Goal: Transaction & Acquisition: Purchase product/service

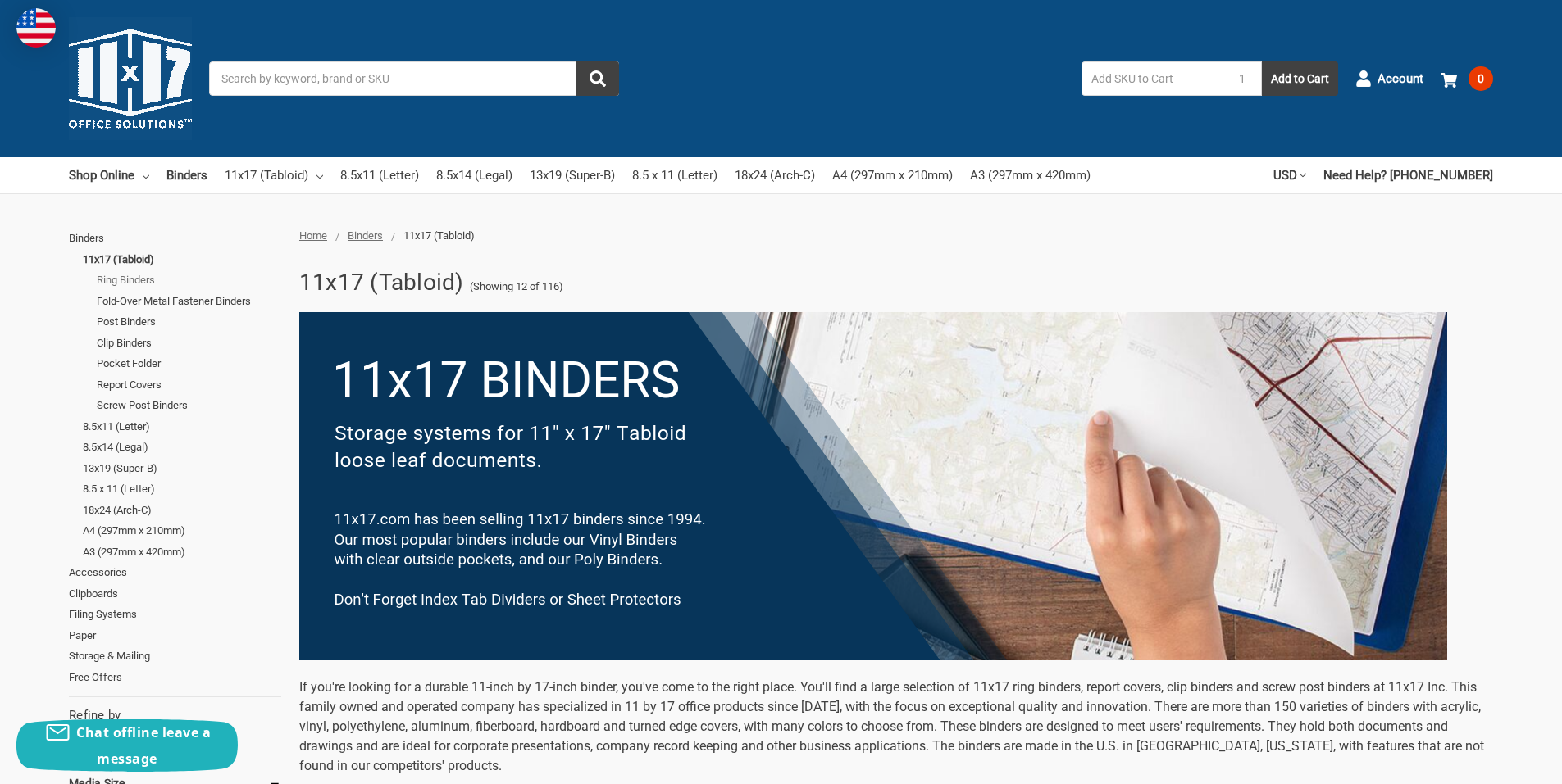
click at [128, 280] on link "Ring Binders" at bounding box center [188, 281] width 184 height 22
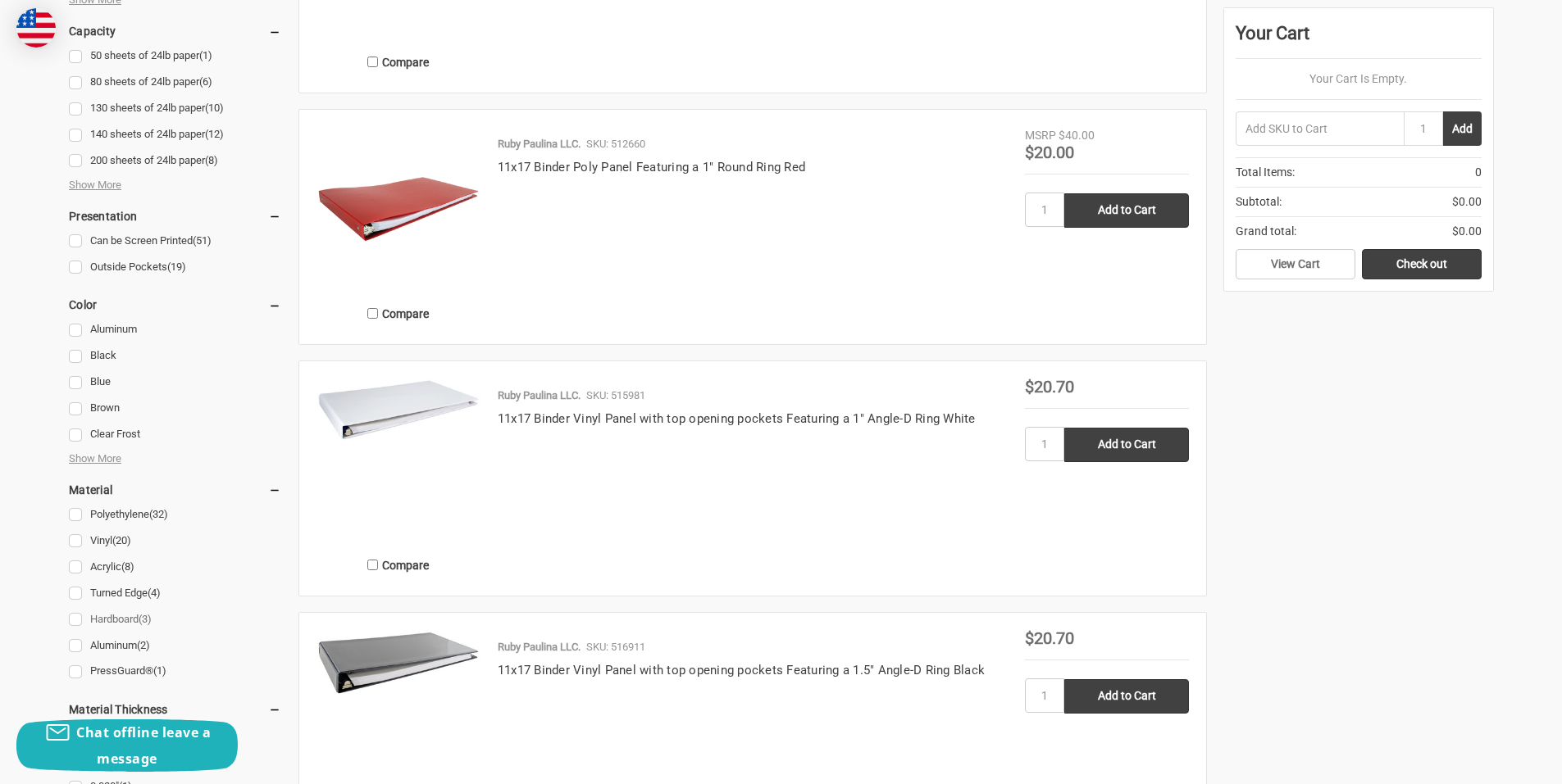
scroll to position [1229, 0]
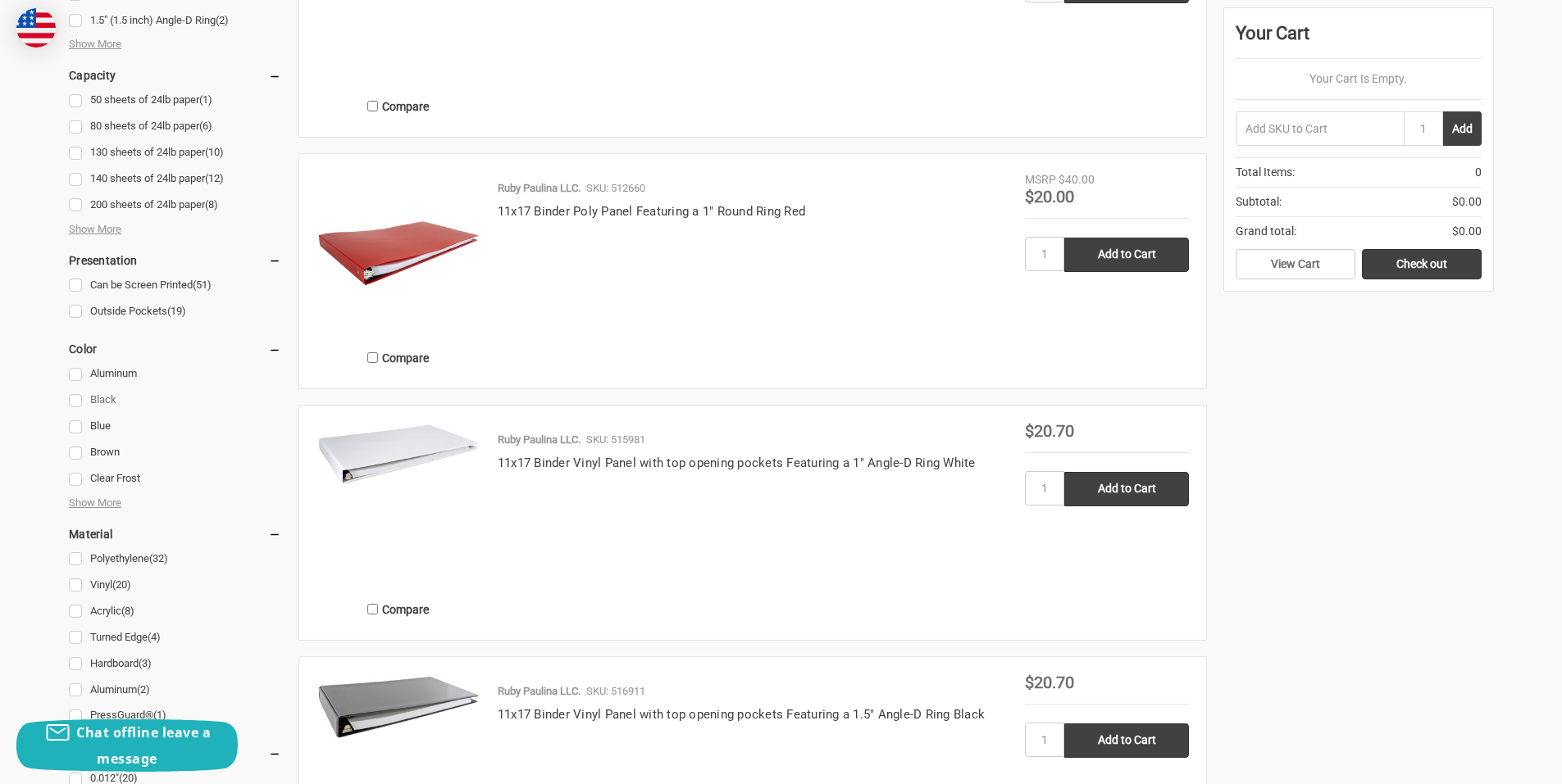
click at [91, 392] on link "Black" at bounding box center [174, 400] width 212 height 22
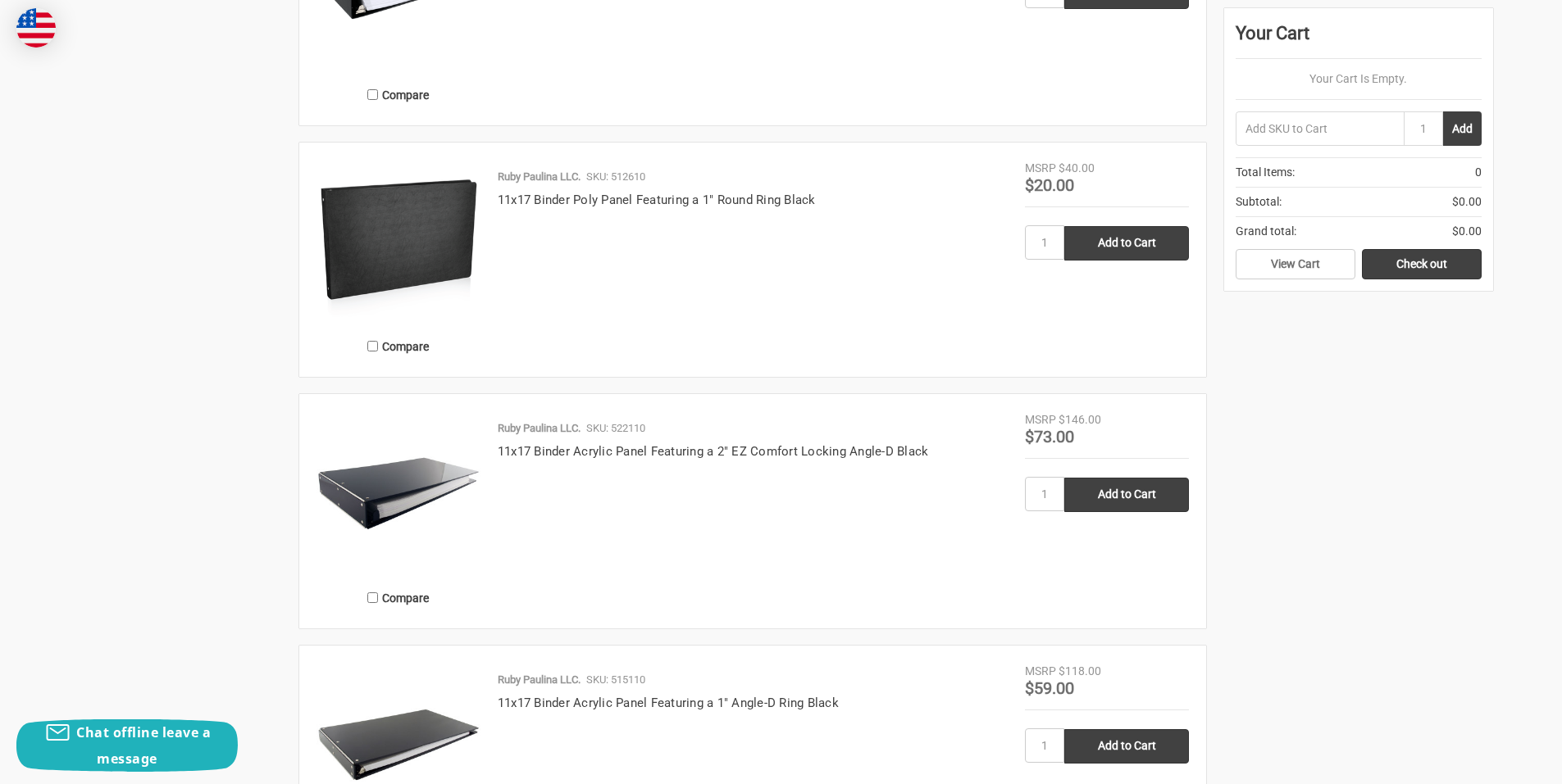
scroll to position [2294, 0]
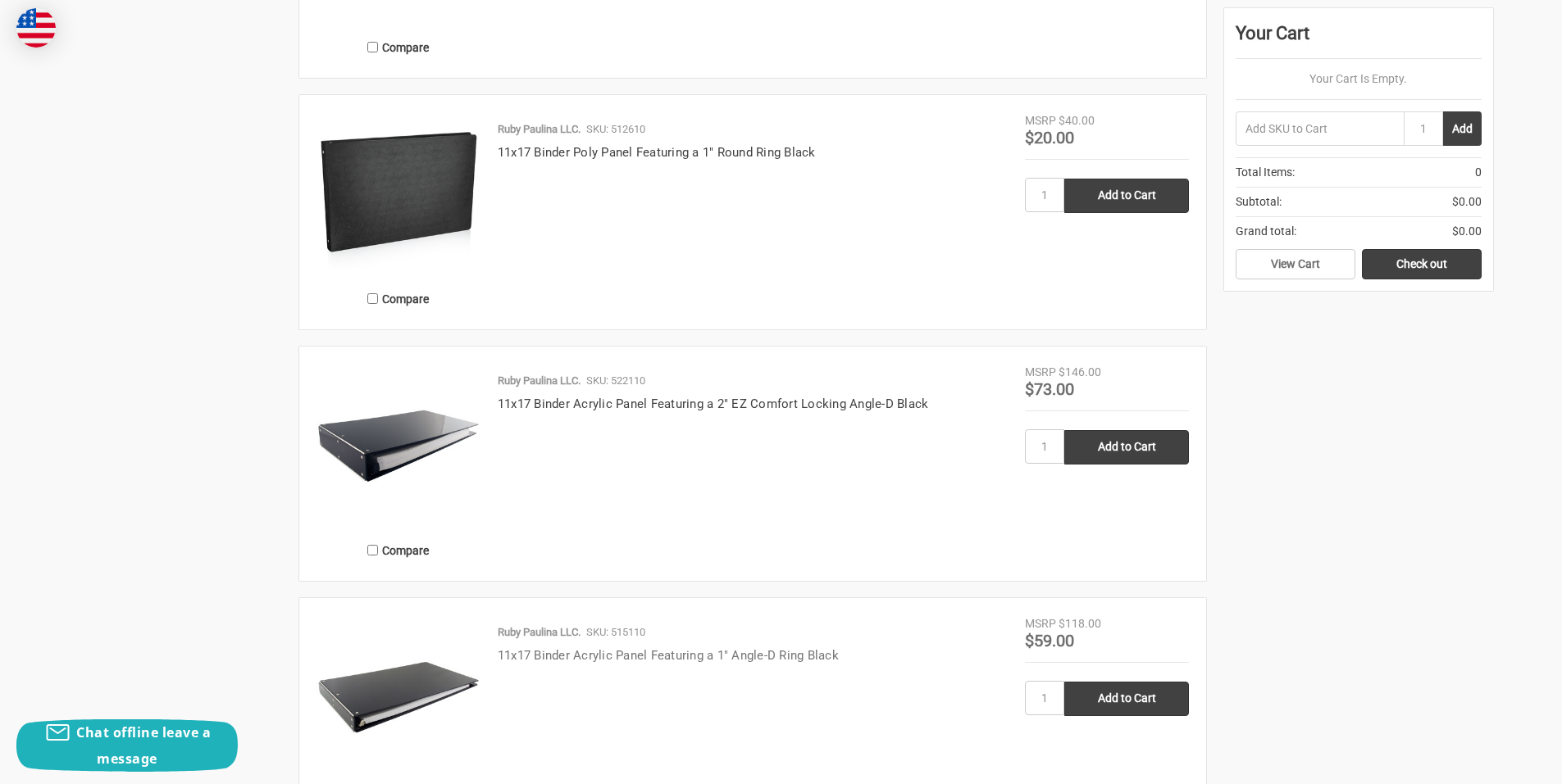
click at [534, 656] on link "11x17 Binder Acrylic Panel Featuring a 1" Angle-D Ring Black" at bounding box center [668, 655] width 341 height 15
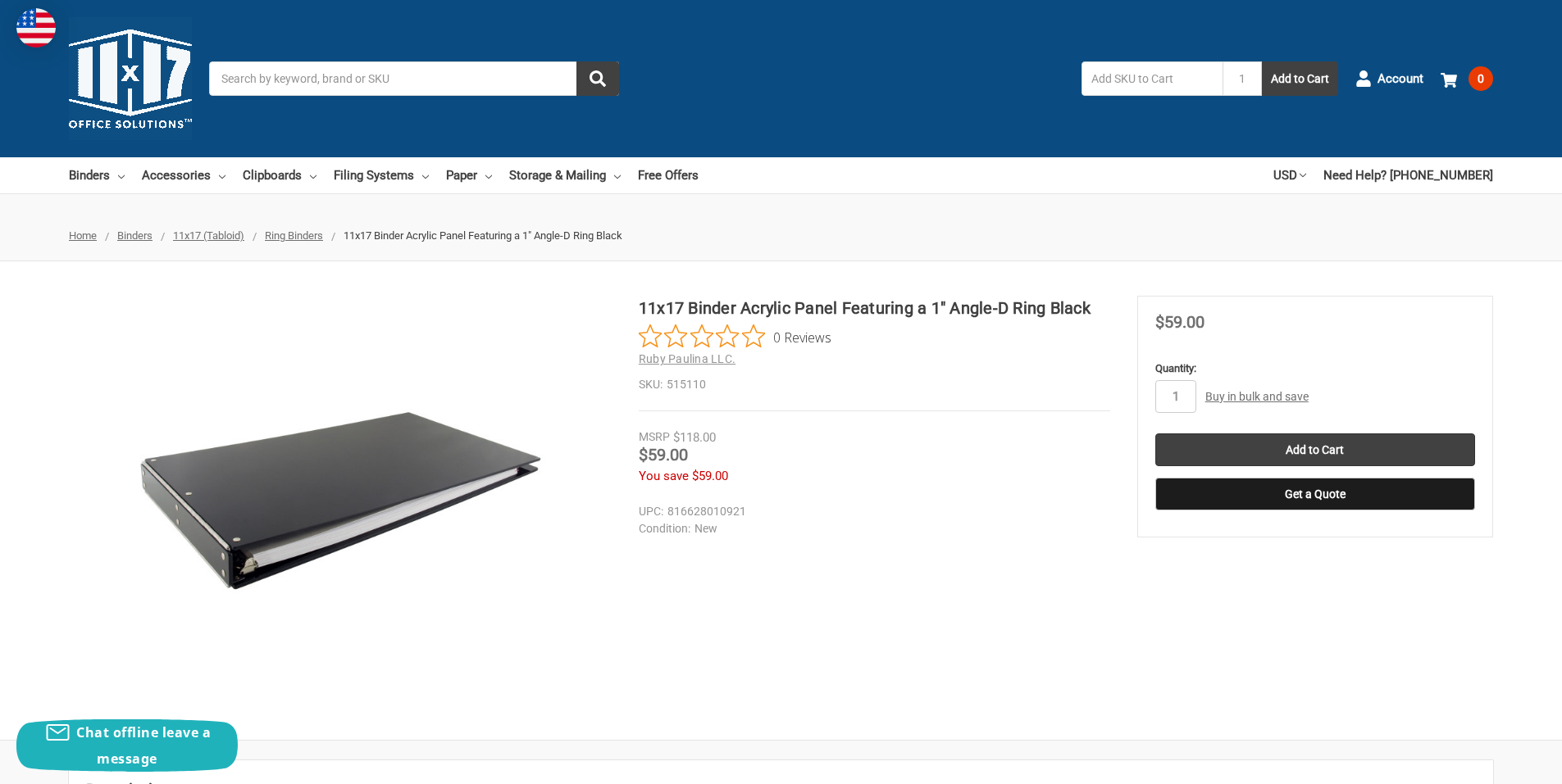
click at [1228, 390] on link "Buy in bulk and save" at bounding box center [1256, 396] width 103 height 13
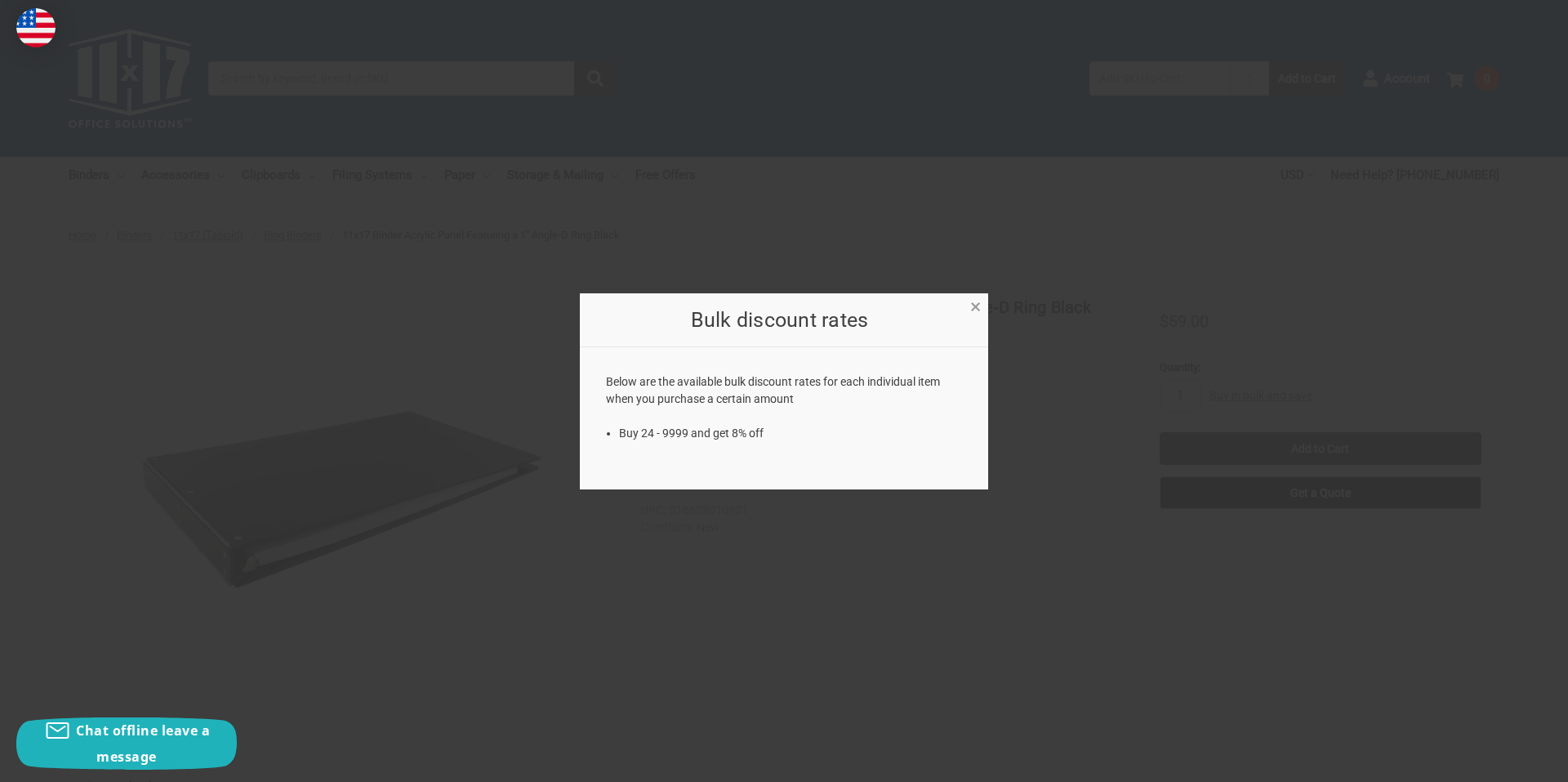
click at [977, 301] on span "×" at bounding box center [975, 307] width 11 height 24
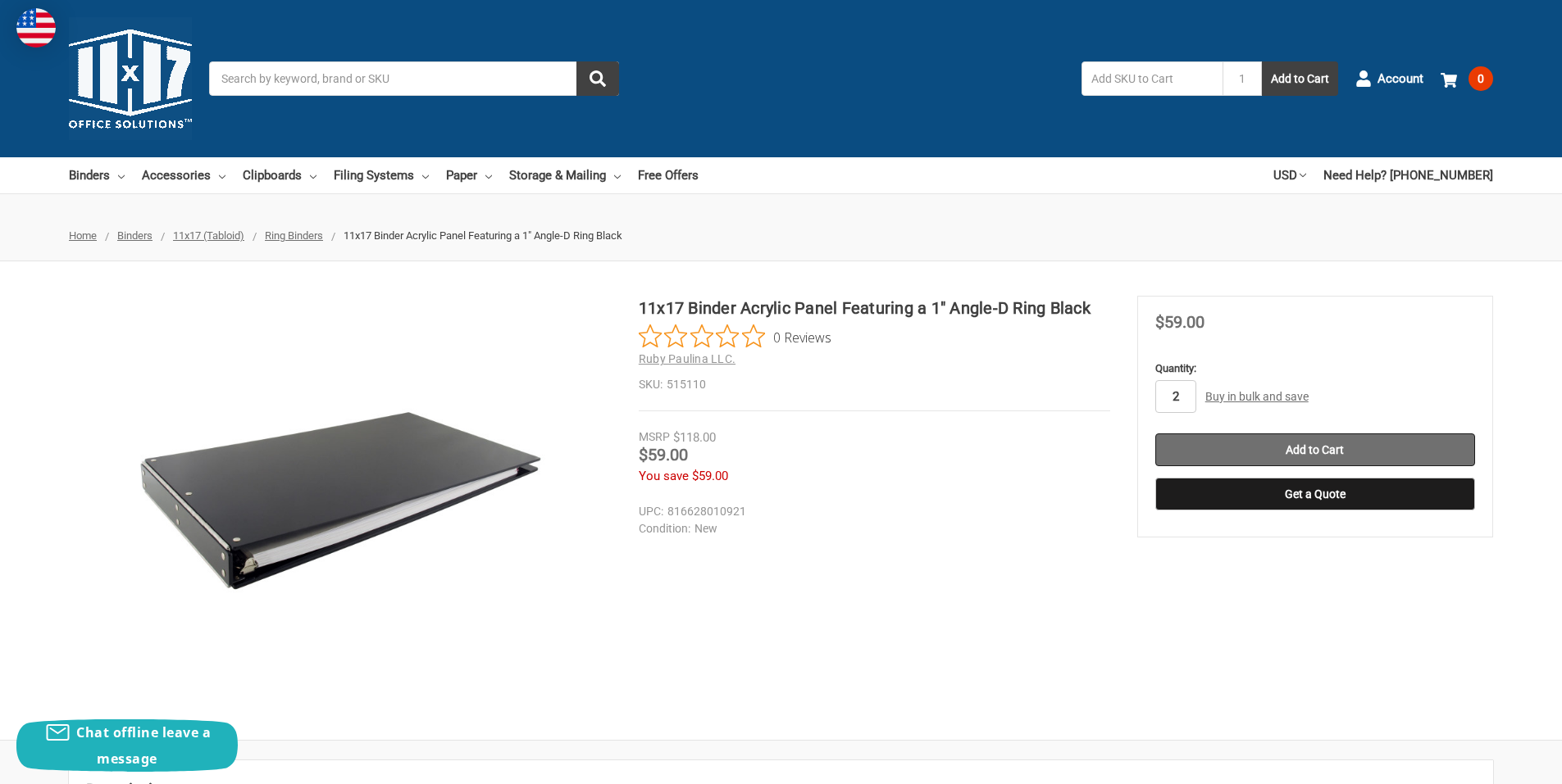
type input "2"
click at [1215, 456] on input "Add to Cart" at bounding box center [1315, 449] width 319 height 33
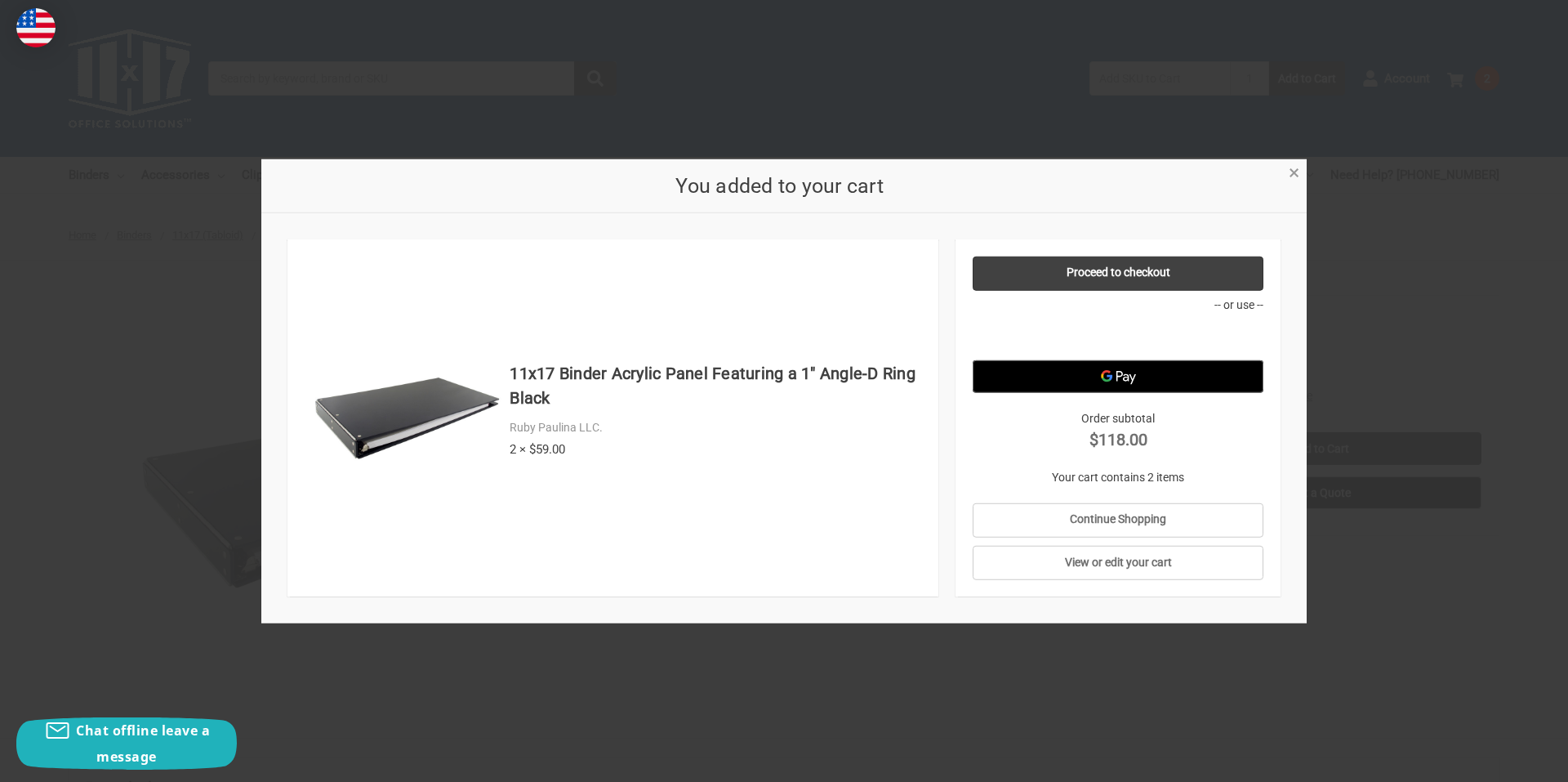
click at [1289, 173] on span "×" at bounding box center [1294, 173] width 11 height 24
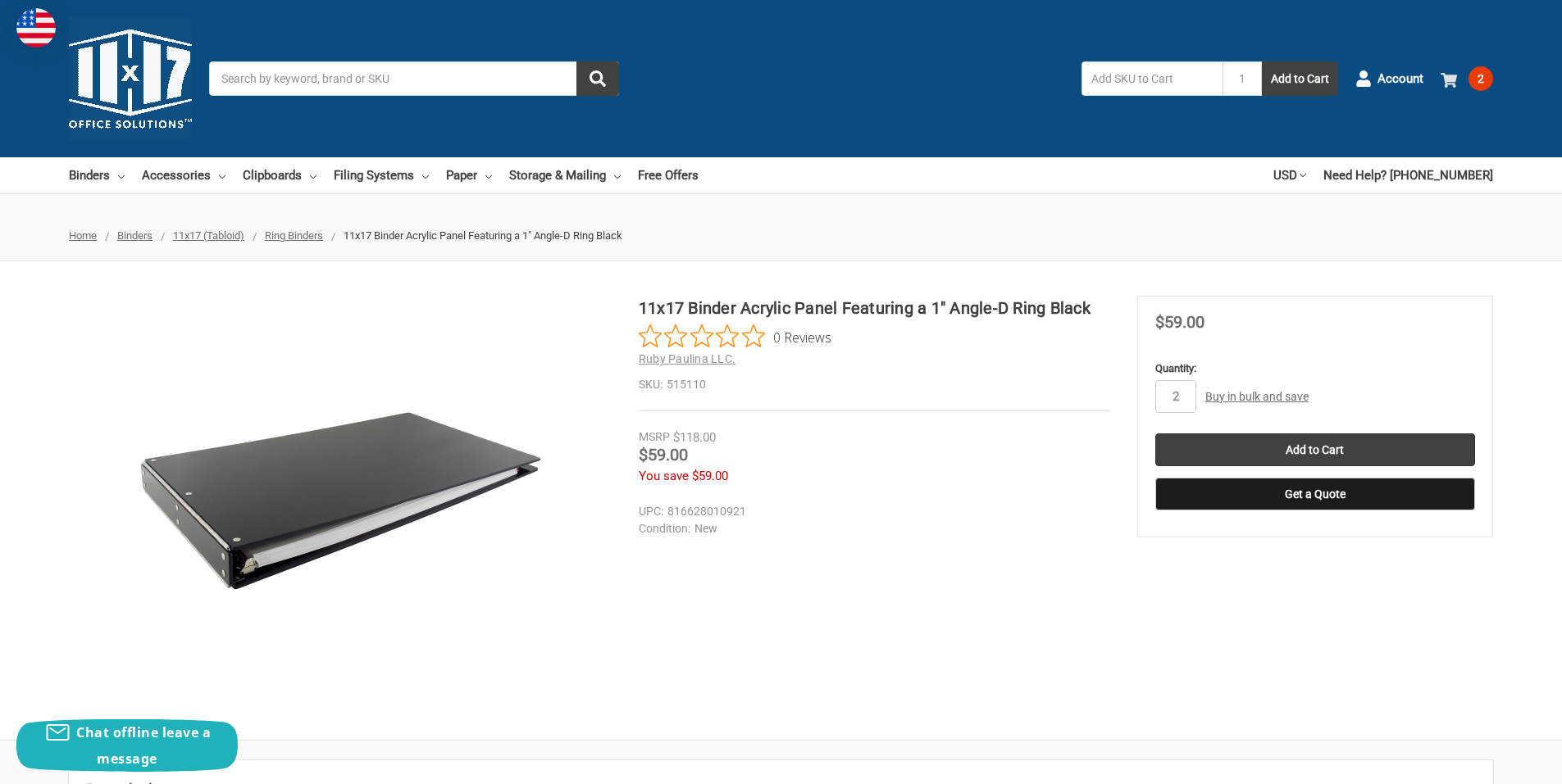
click at [1473, 73] on span "2" at bounding box center [1480, 78] width 25 height 25
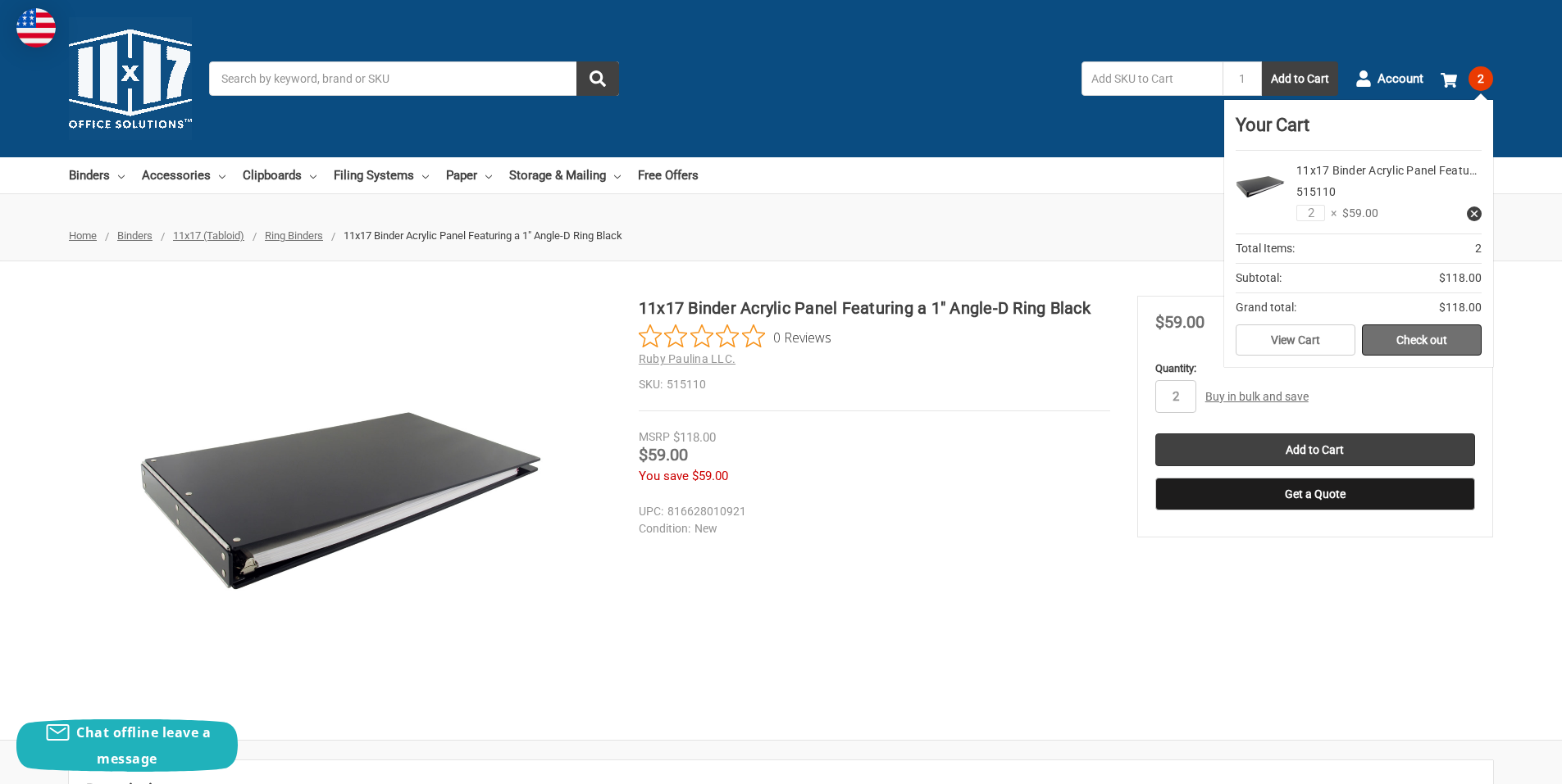
click at [1421, 345] on link "Check out" at bounding box center [1421, 340] width 119 height 32
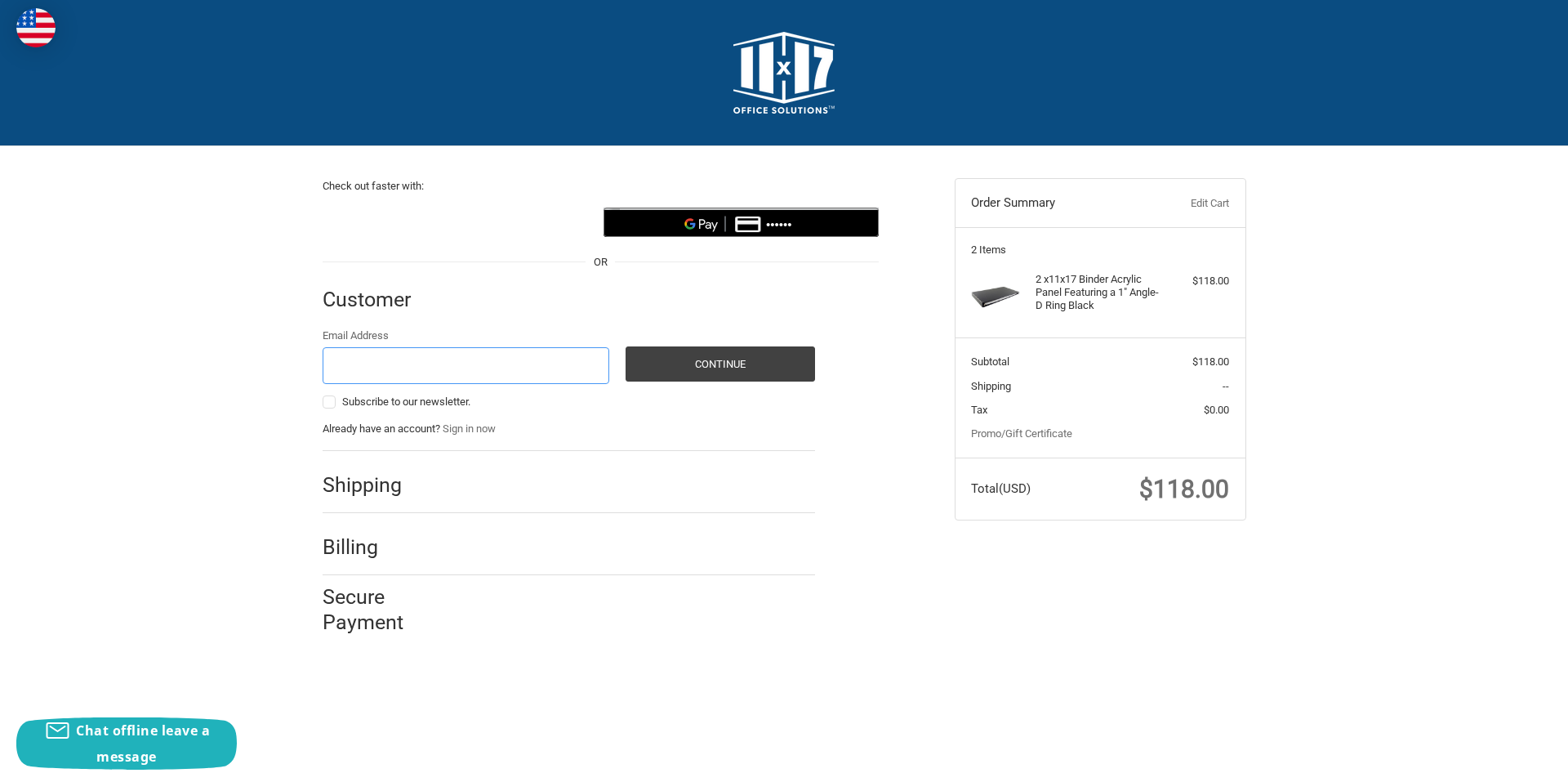
click at [516, 372] on input "Email Address" at bounding box center [466, 365] width 288 height 36
type input "thejohnstevens@yahoo.com"
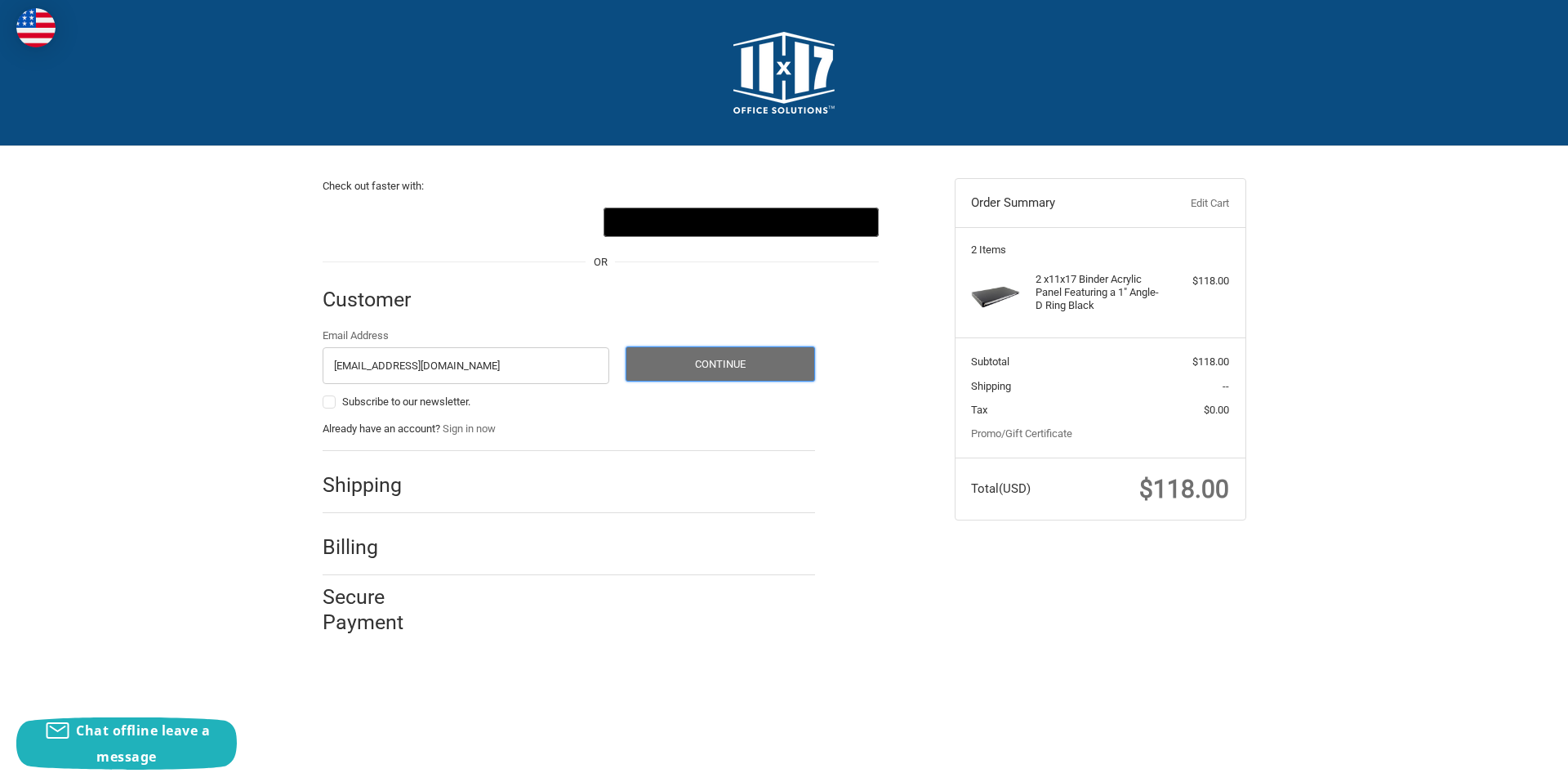
click at [736, 372] on button "Continue" at bounding box center [720, 364] width 189 height 35
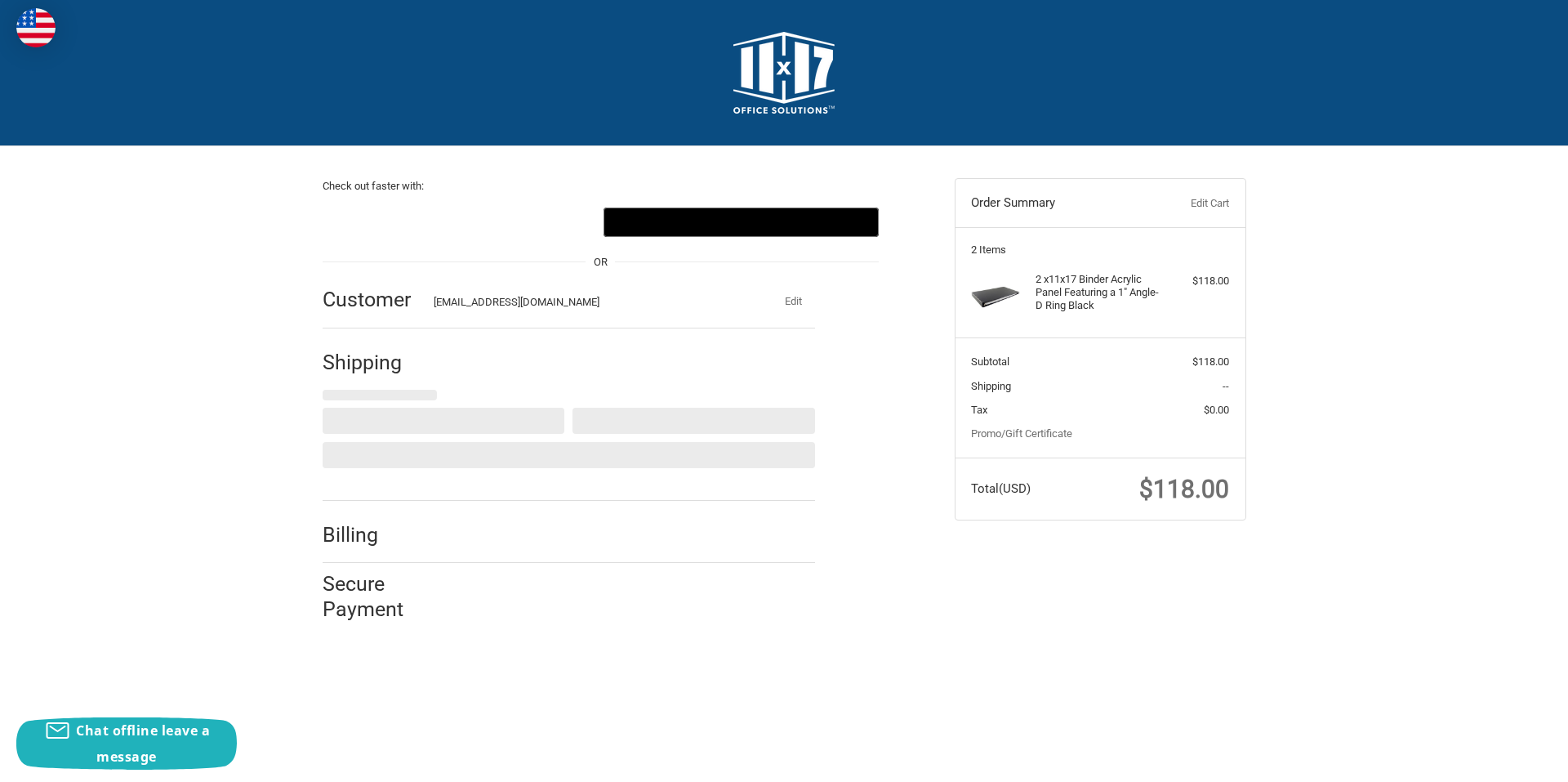
select select "US"
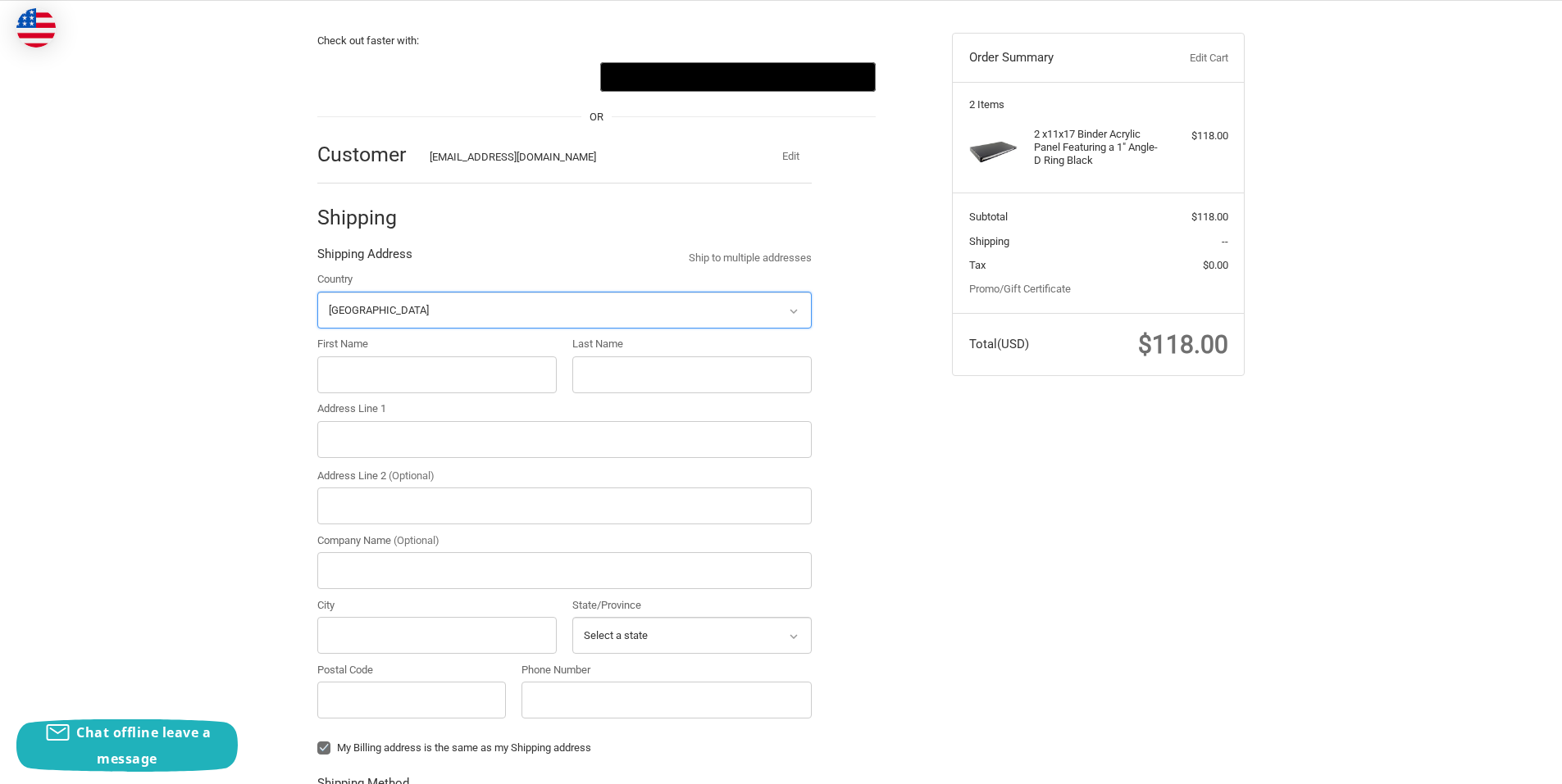
scroll to position [172, 0]
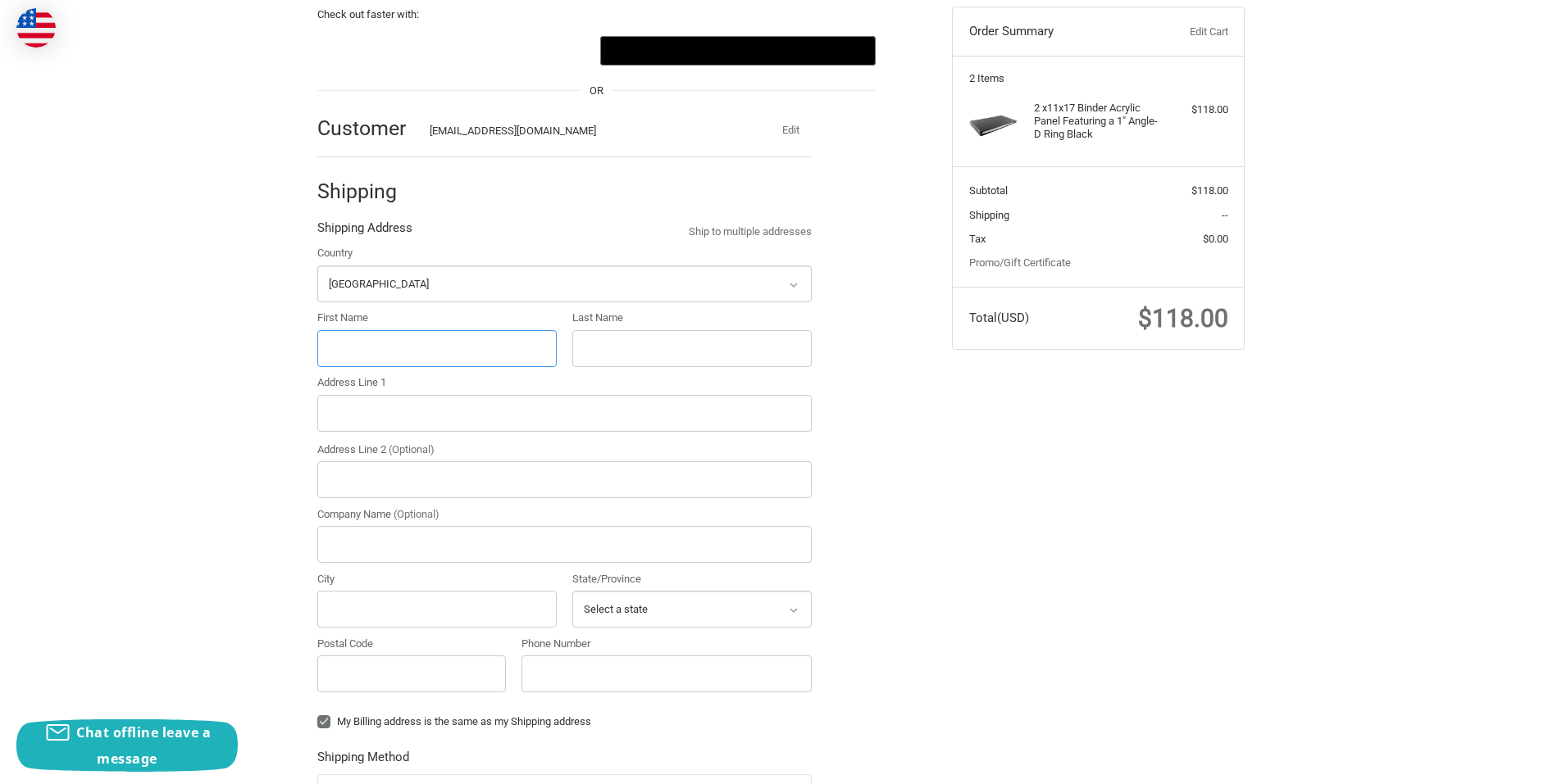
click at [473, 348] on input "First Name" at bounding box center [437, 348] width 239 height 36
type input "John"
click at [617, 348] on input "Last Name" at bounding box center [692, 348] width 239 height 36
type input "Stevens"
click at [674, 396] on input "Address Line 1" at bounding box center [565, 413] width 495 height 36
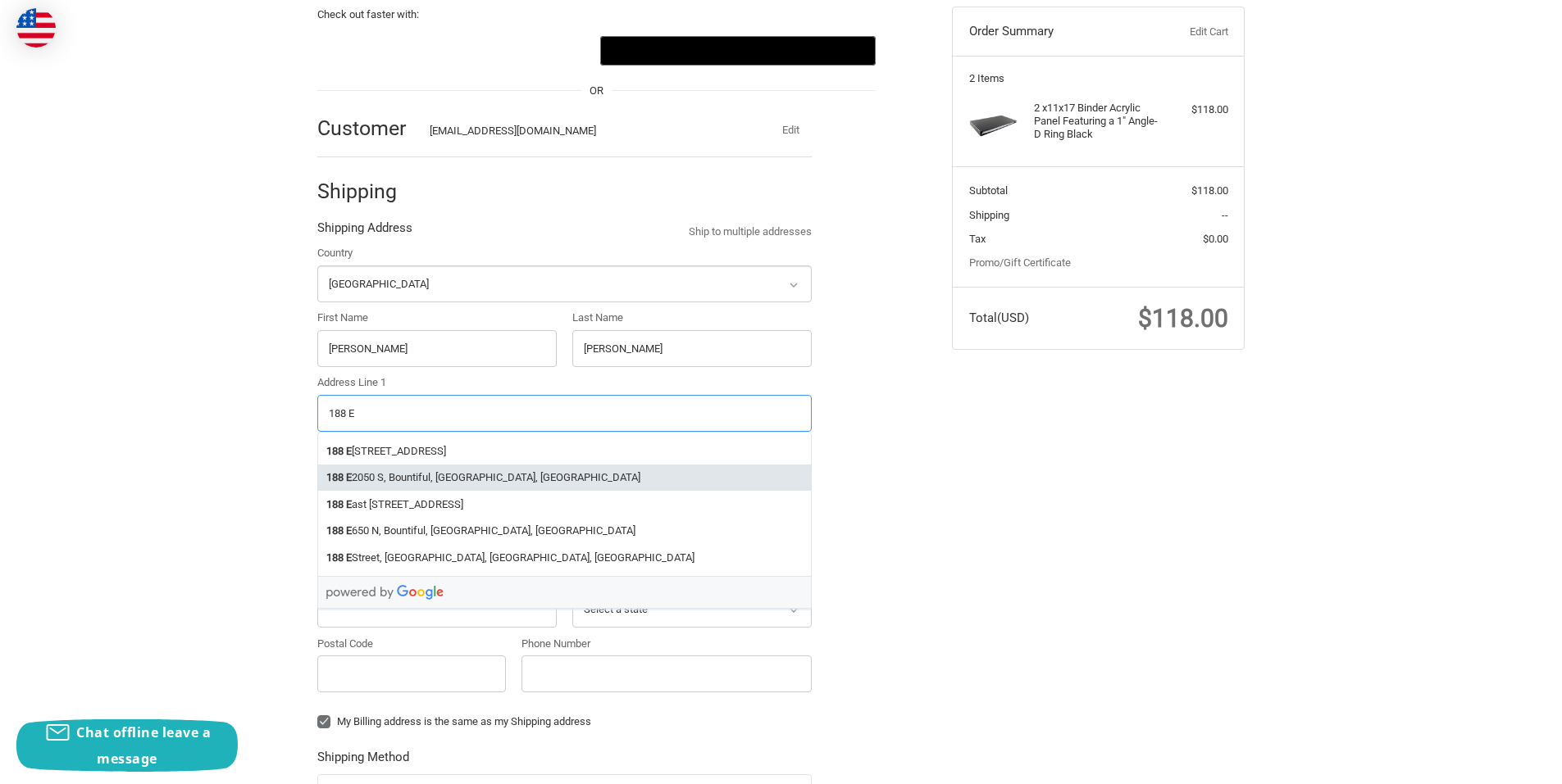
click at [446, 471] on li "188 E 2050 S, Bountiful, UT, USA" at bounding box center [565, 478] width 493 height 27
type input "188 E 2050 S"
type input "Bountiful"
type input "84010"
select select "UT"
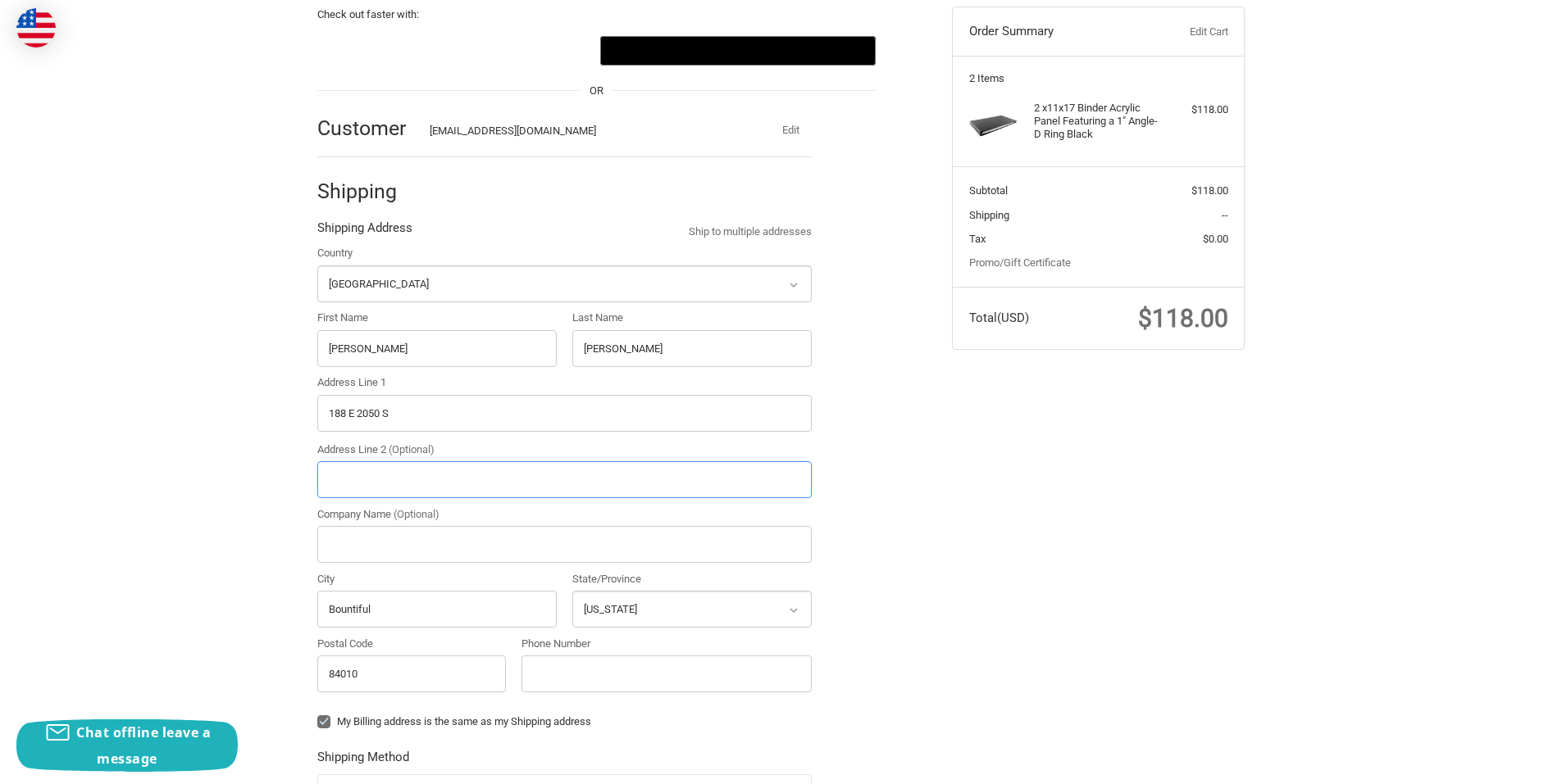
click at [446, 471] on input "Address Line 2 (Optional)" at bounding box center [565, 479] width 495 height 36
type input "B4"
click at [554, 657] on input "Phone Number" at bounding box center [666, 674] width 291 height 36
type input "9492288491"
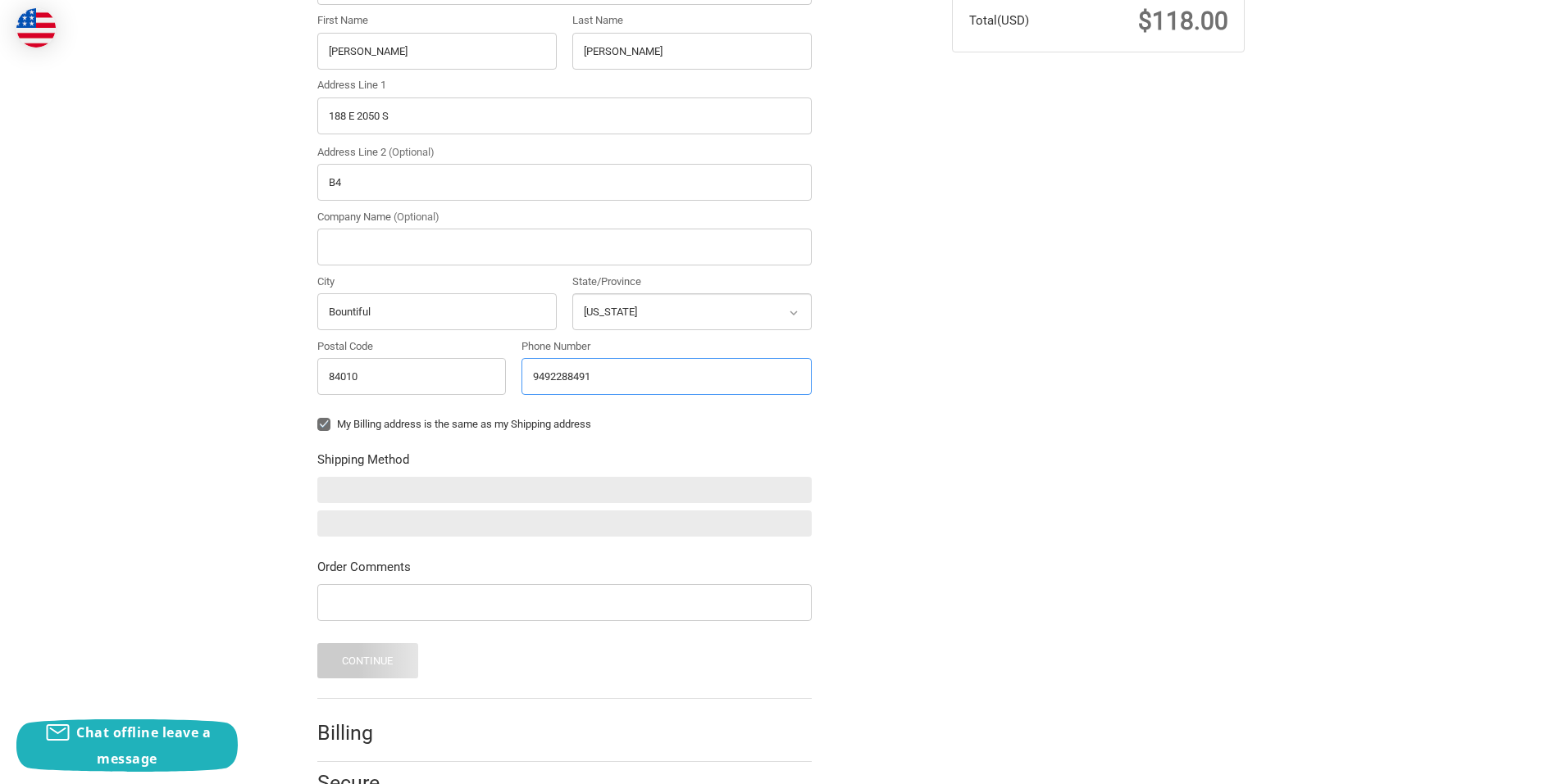
scroll to position [541, 0]
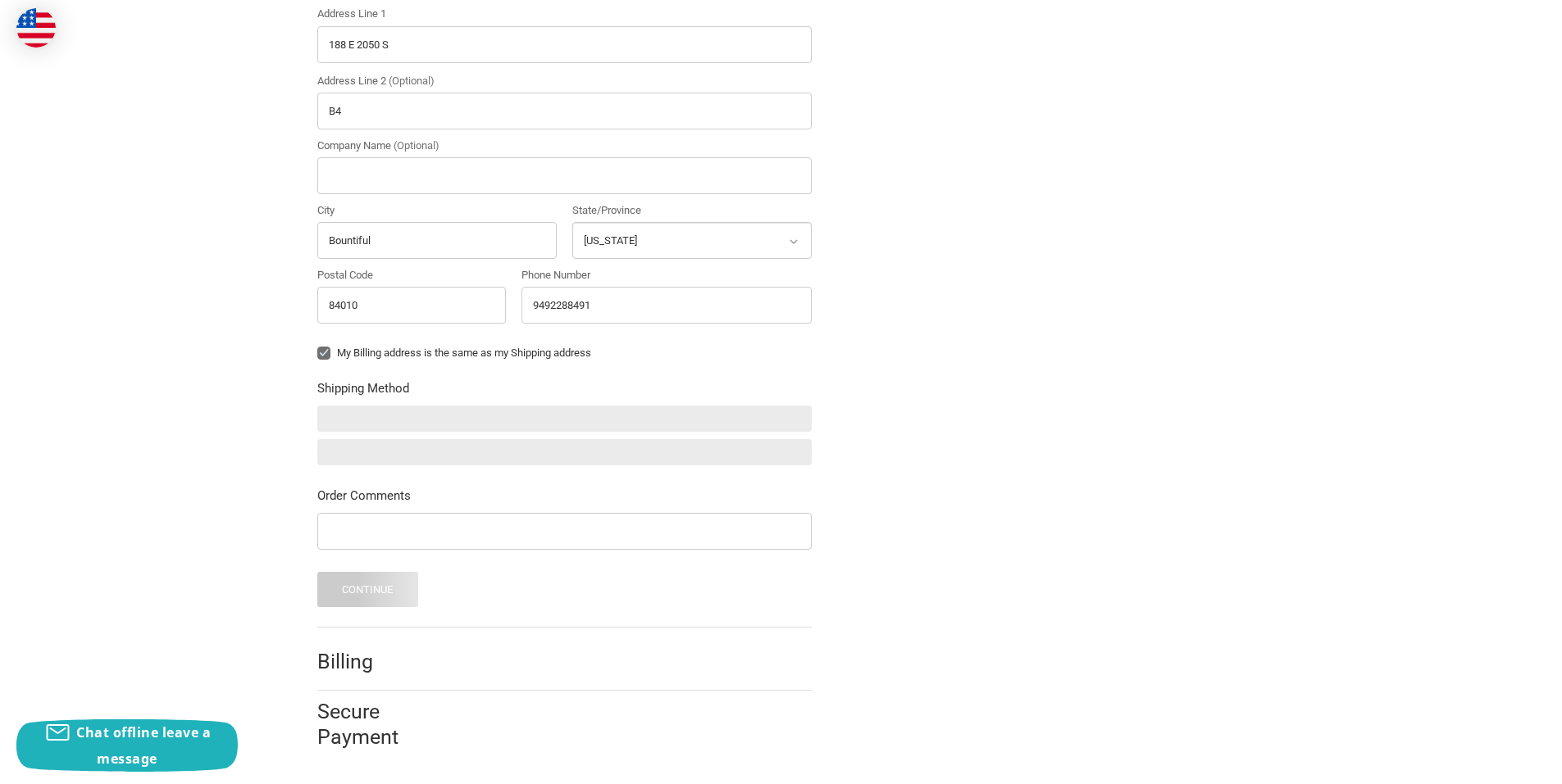
click at [1075, 435] on div "Check out faster with: @import url(//fonts.googleapis.com/css?family=Google+San…" at bounding box center [781, 187] width 984 height 1162
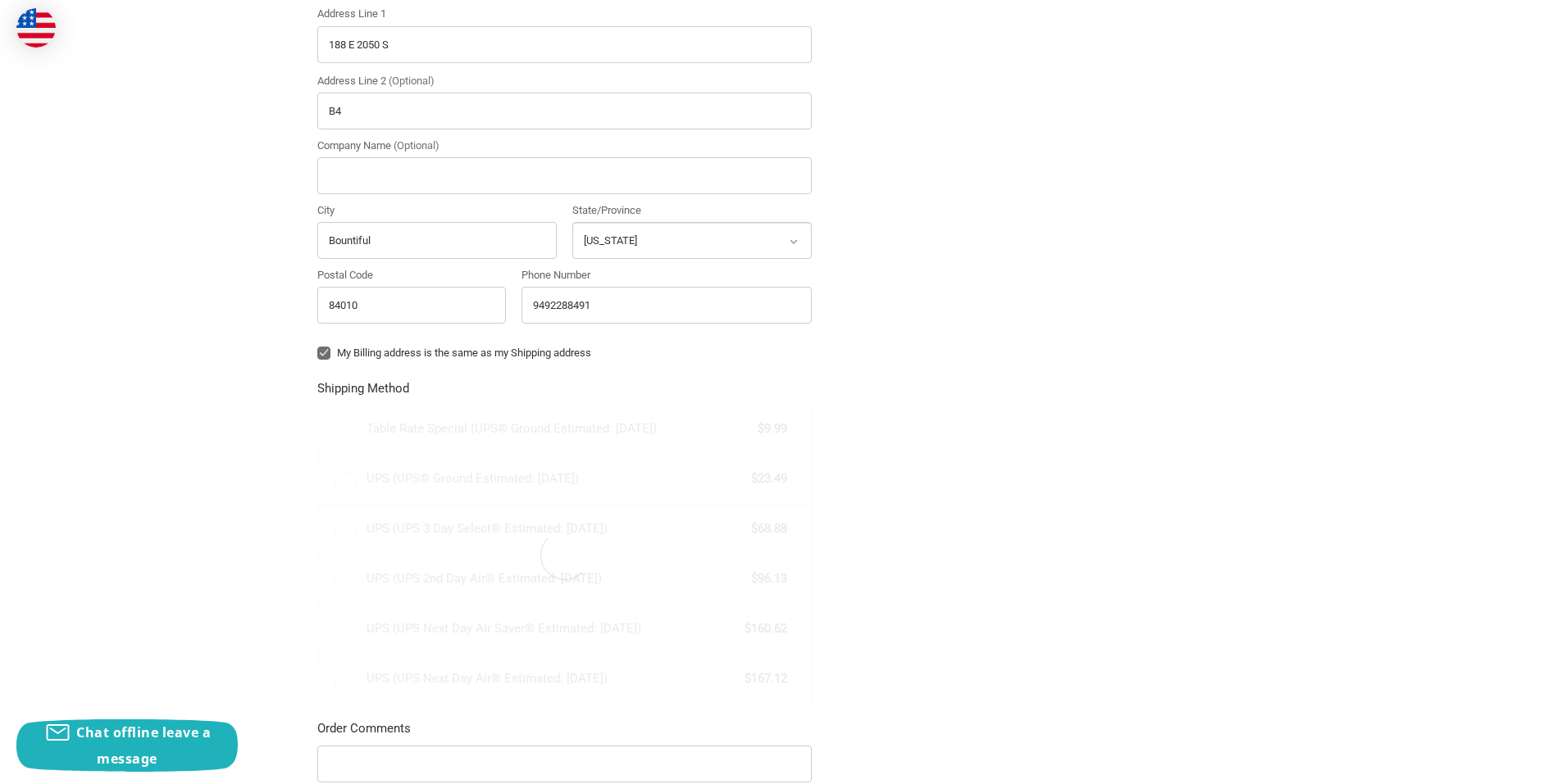
radio input "true"
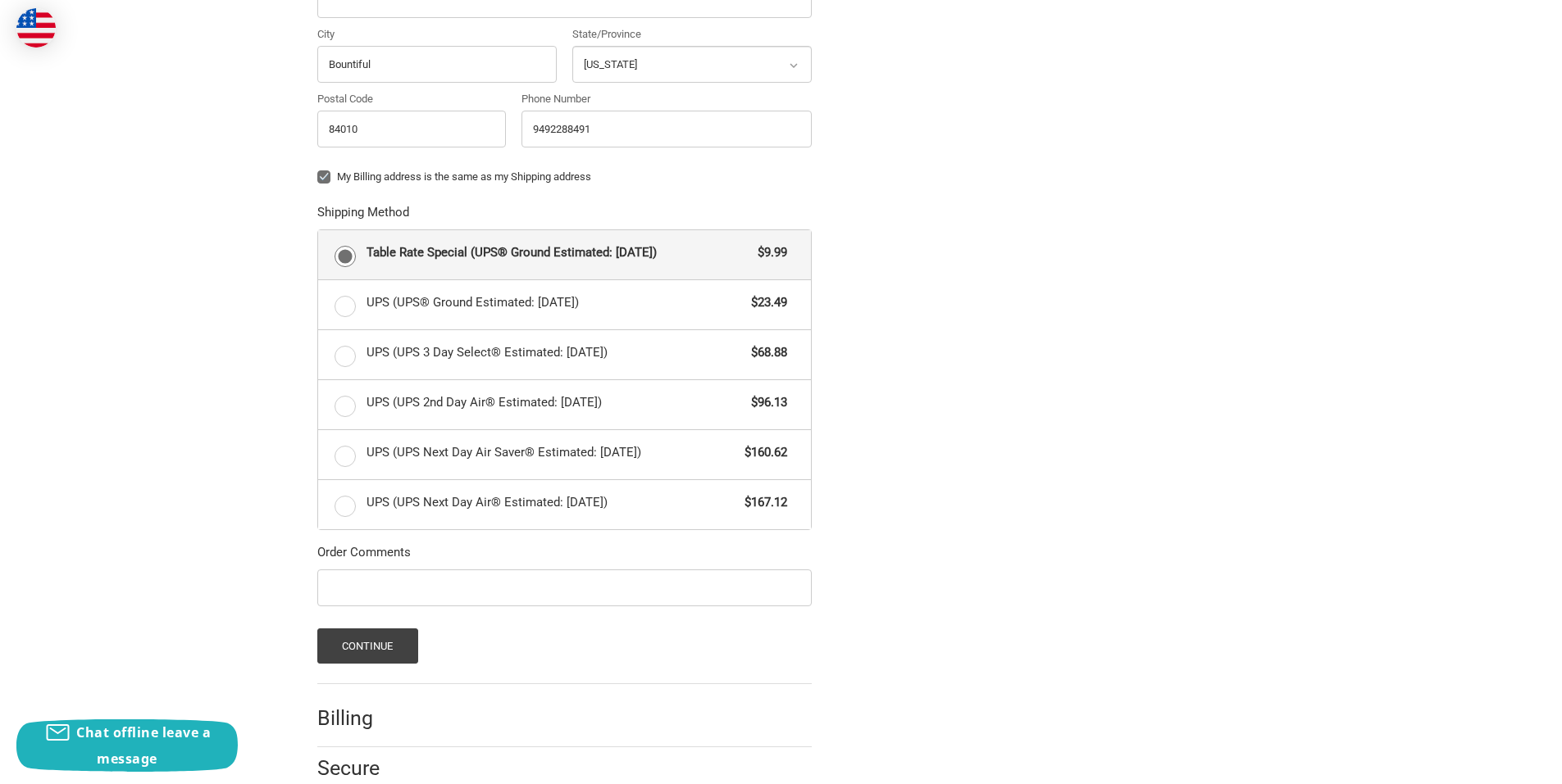
scroll to position [773, 0]
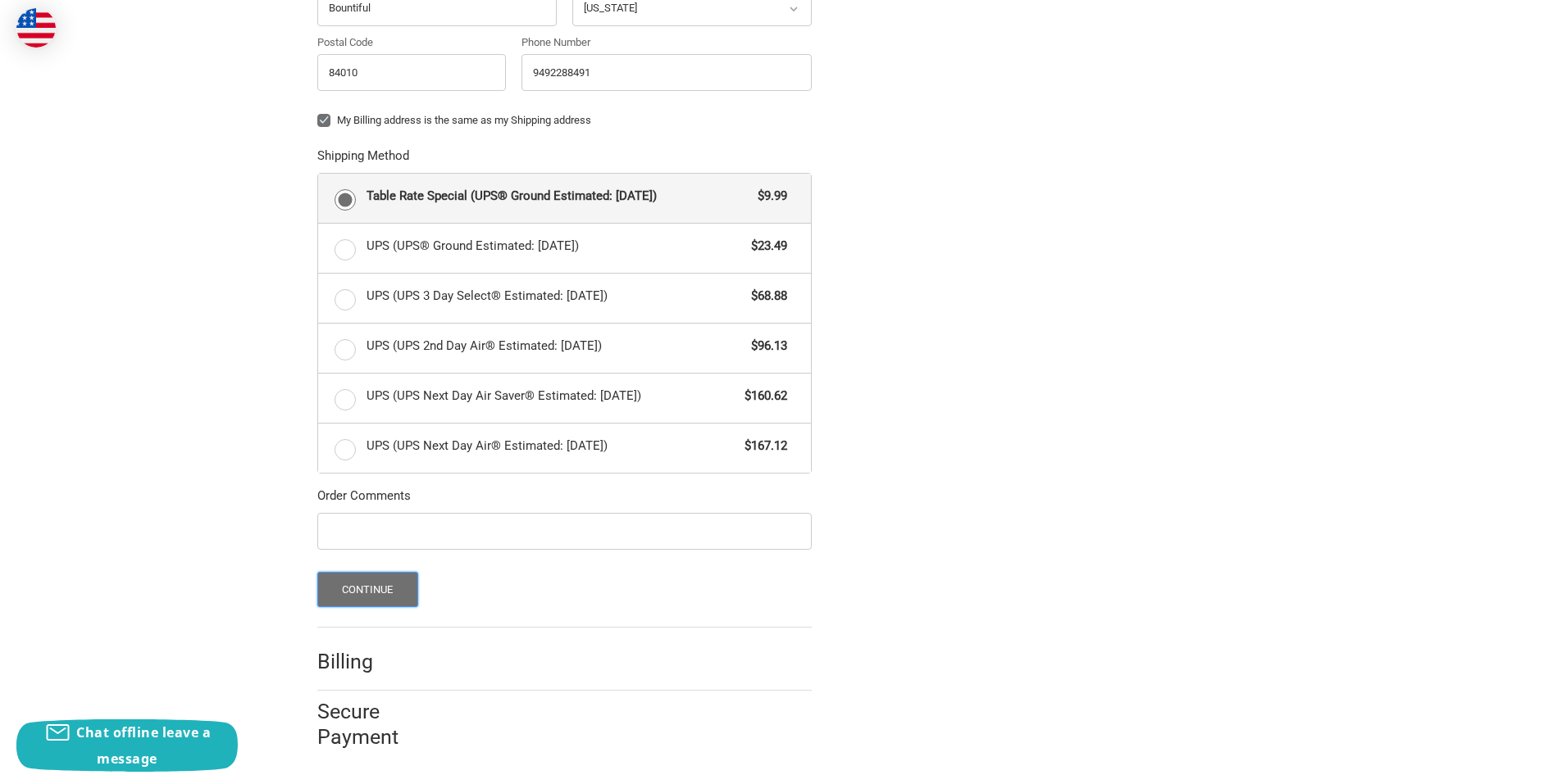
click at [357, 589] on button "Continue" at bounding box center [368, 590] width 101 height 35
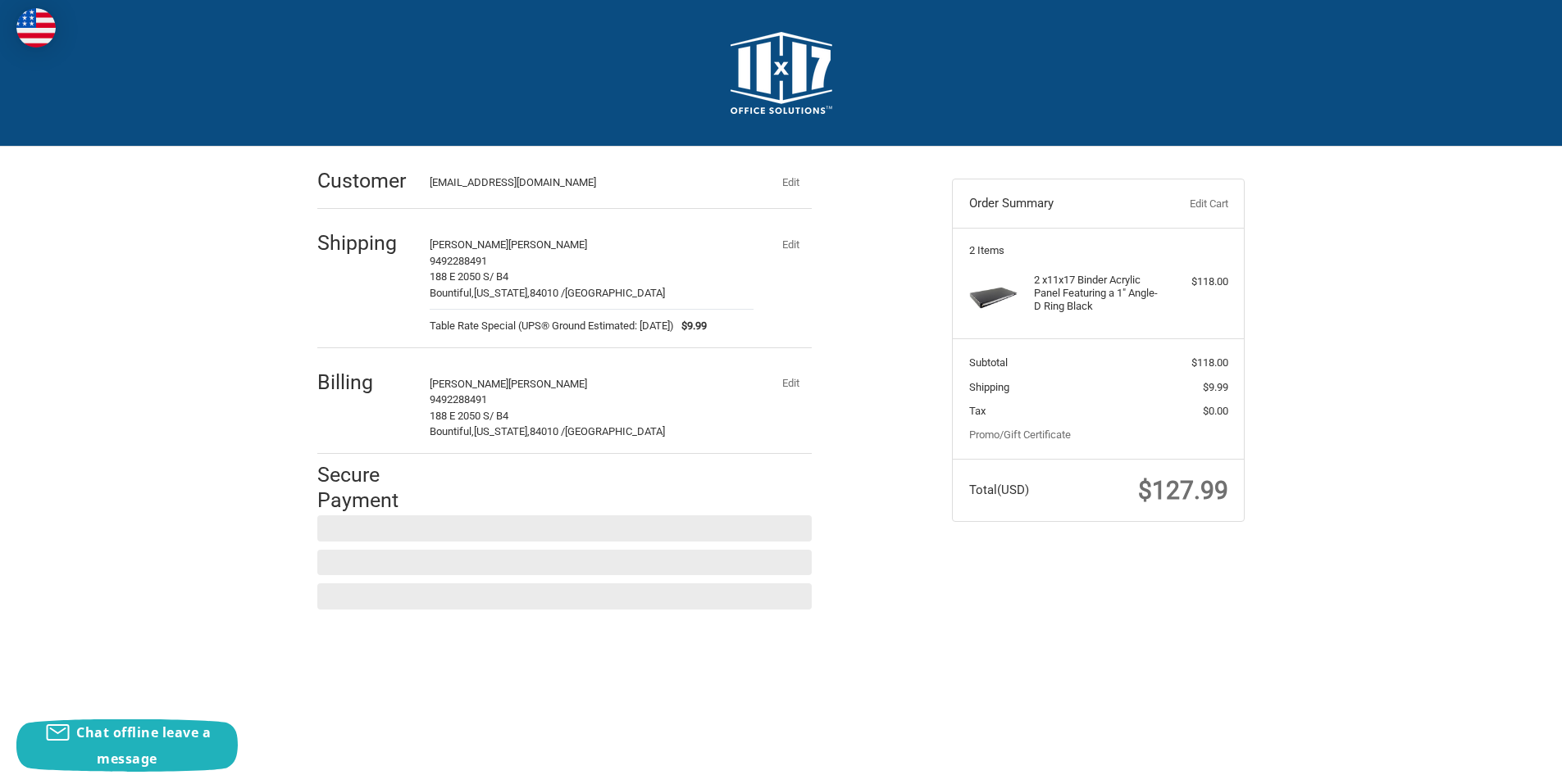
scroll to position [0, 0]
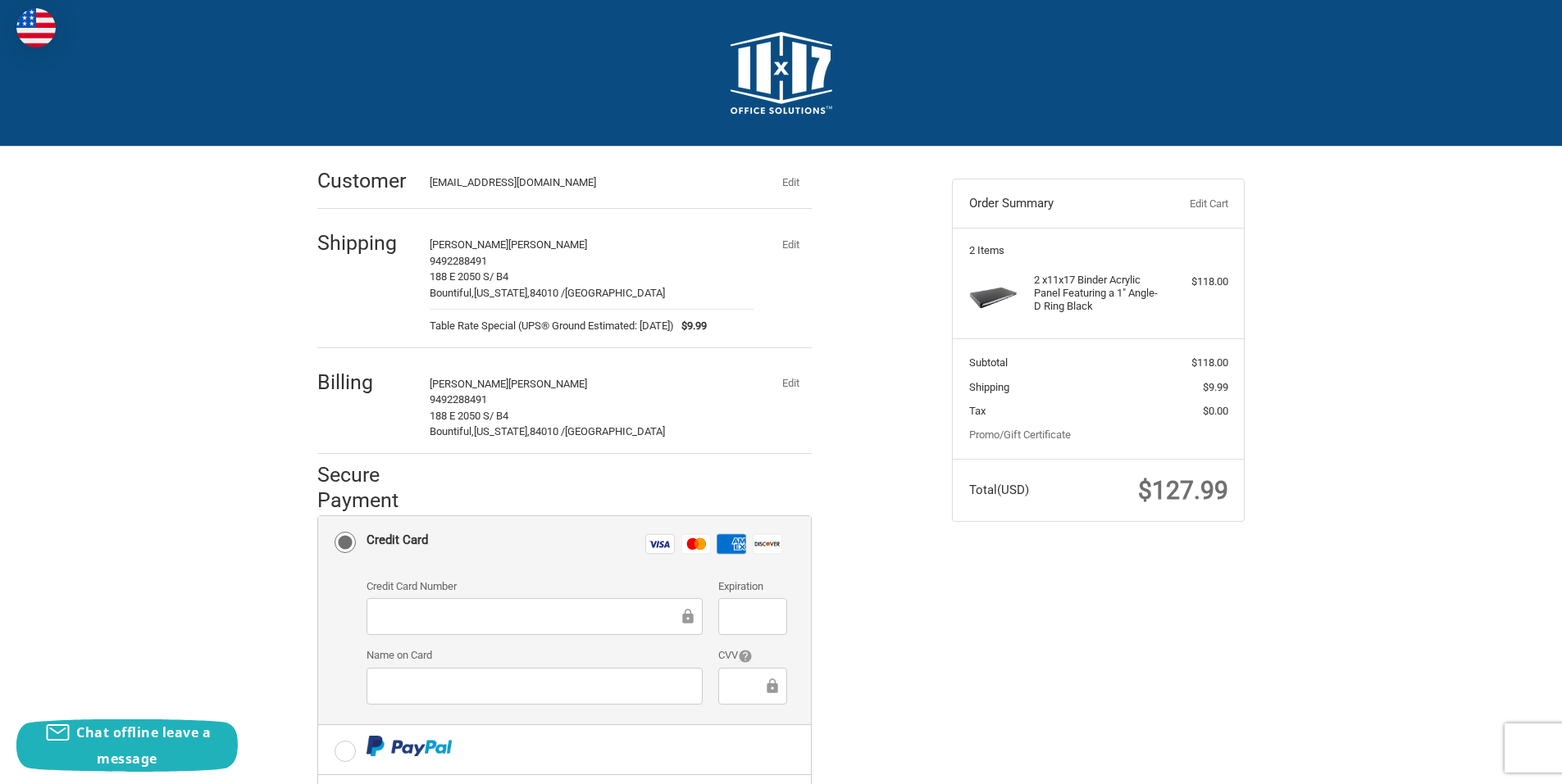
click at [439, 605] on div at bounding box center [534, 616] width 336 height 36
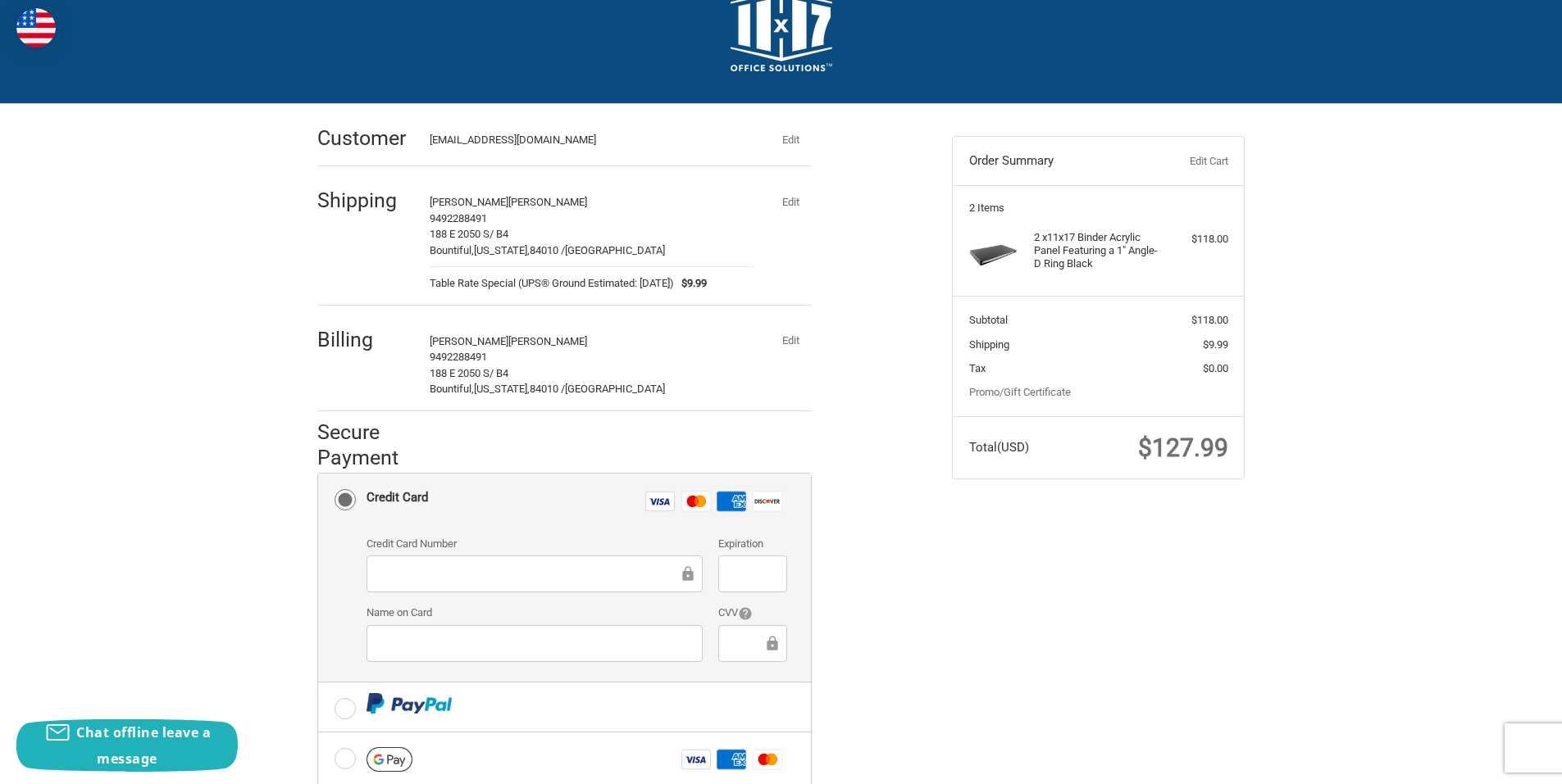
scroll to position [82, 0]
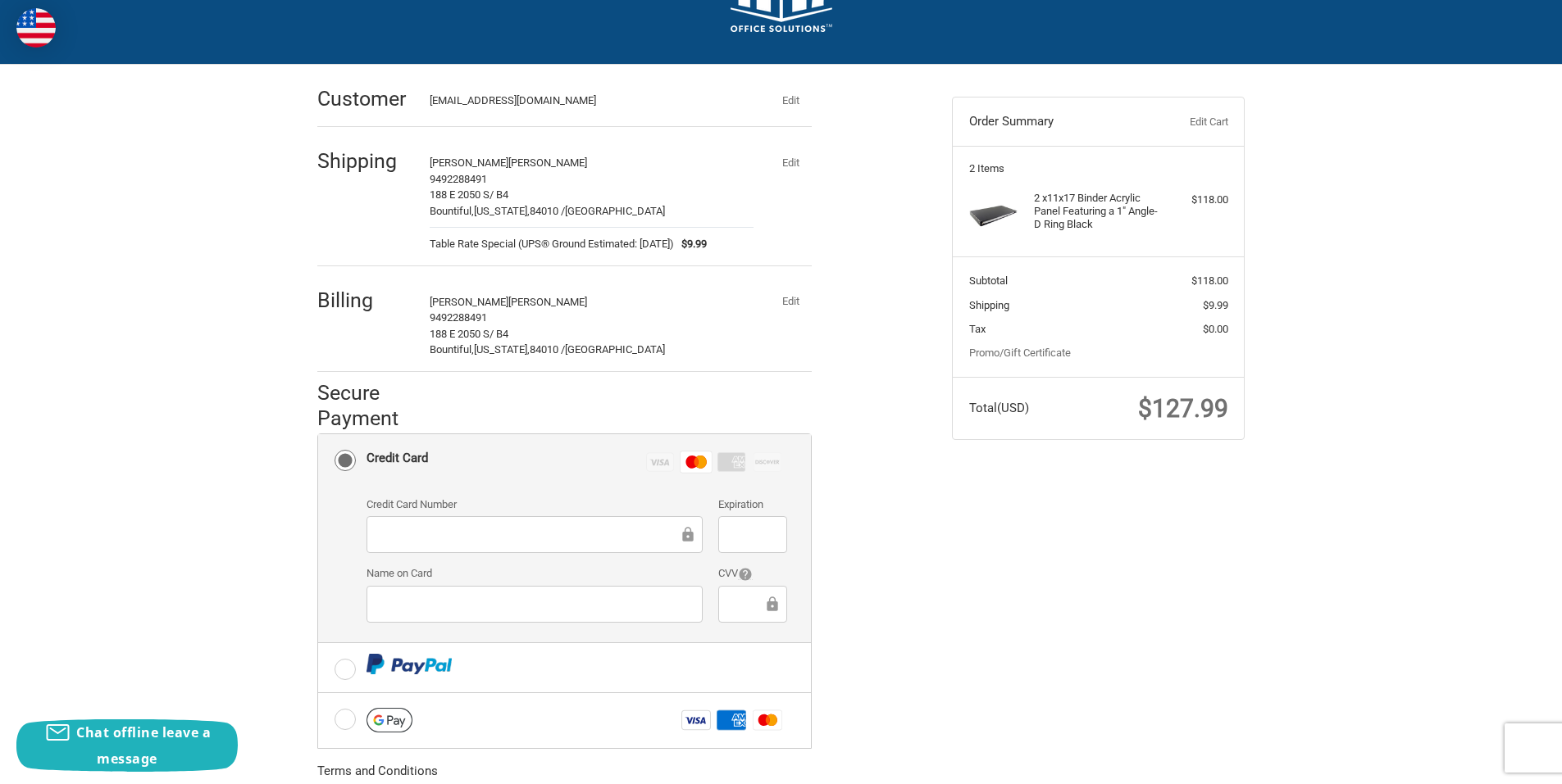
click at [251, 553] on div "Check out faster with: @import url(//fonts.googleapis.com/css?family=Google+San…" at bounding box center [781, 512] width 1562 height 895
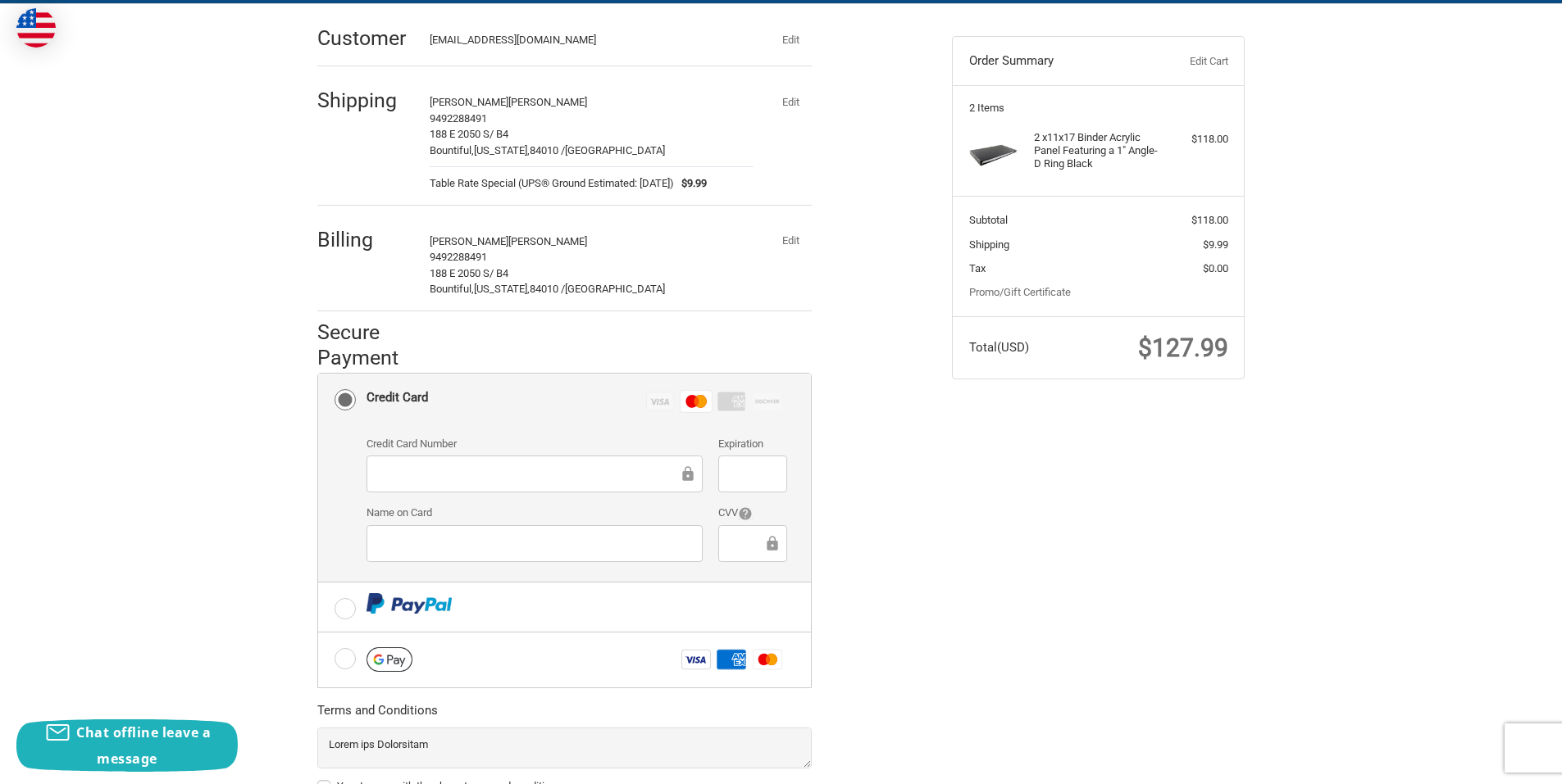
scroll to position [276, 0]
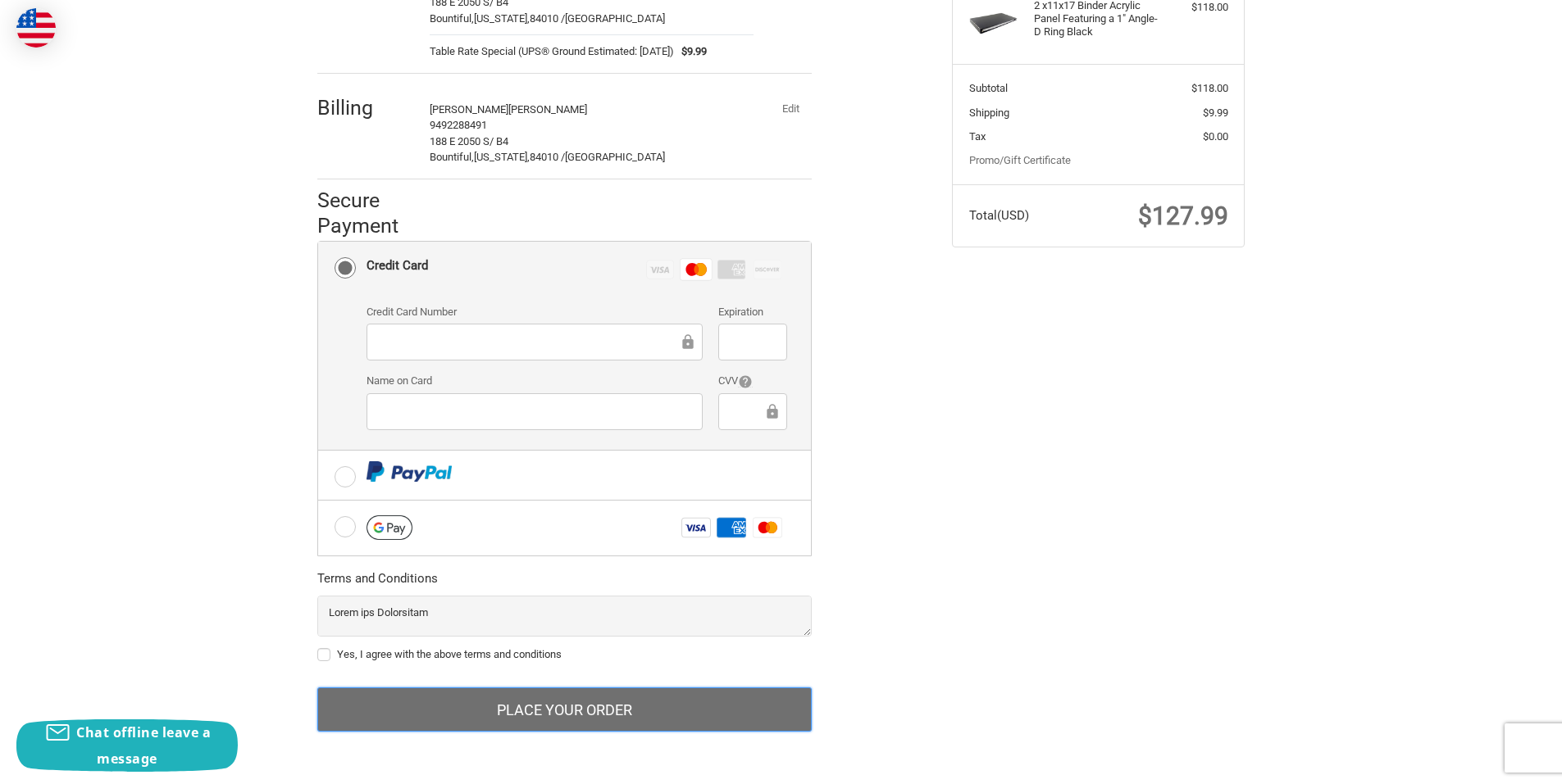
click at [370, 694] on button "Place Your Order" at bounding box center [565, 709] width 495 height 44
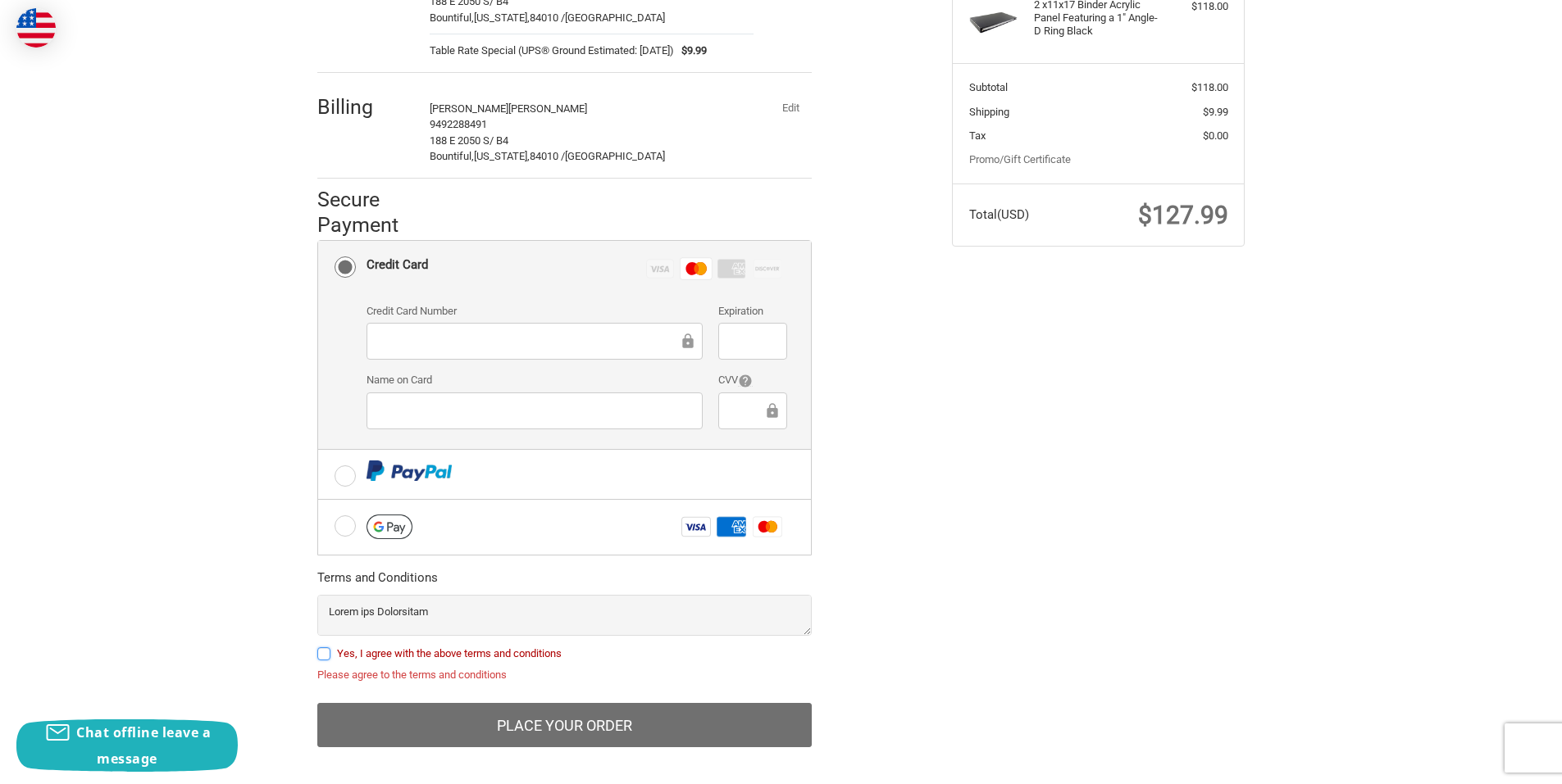
scroll to position [291, 0]
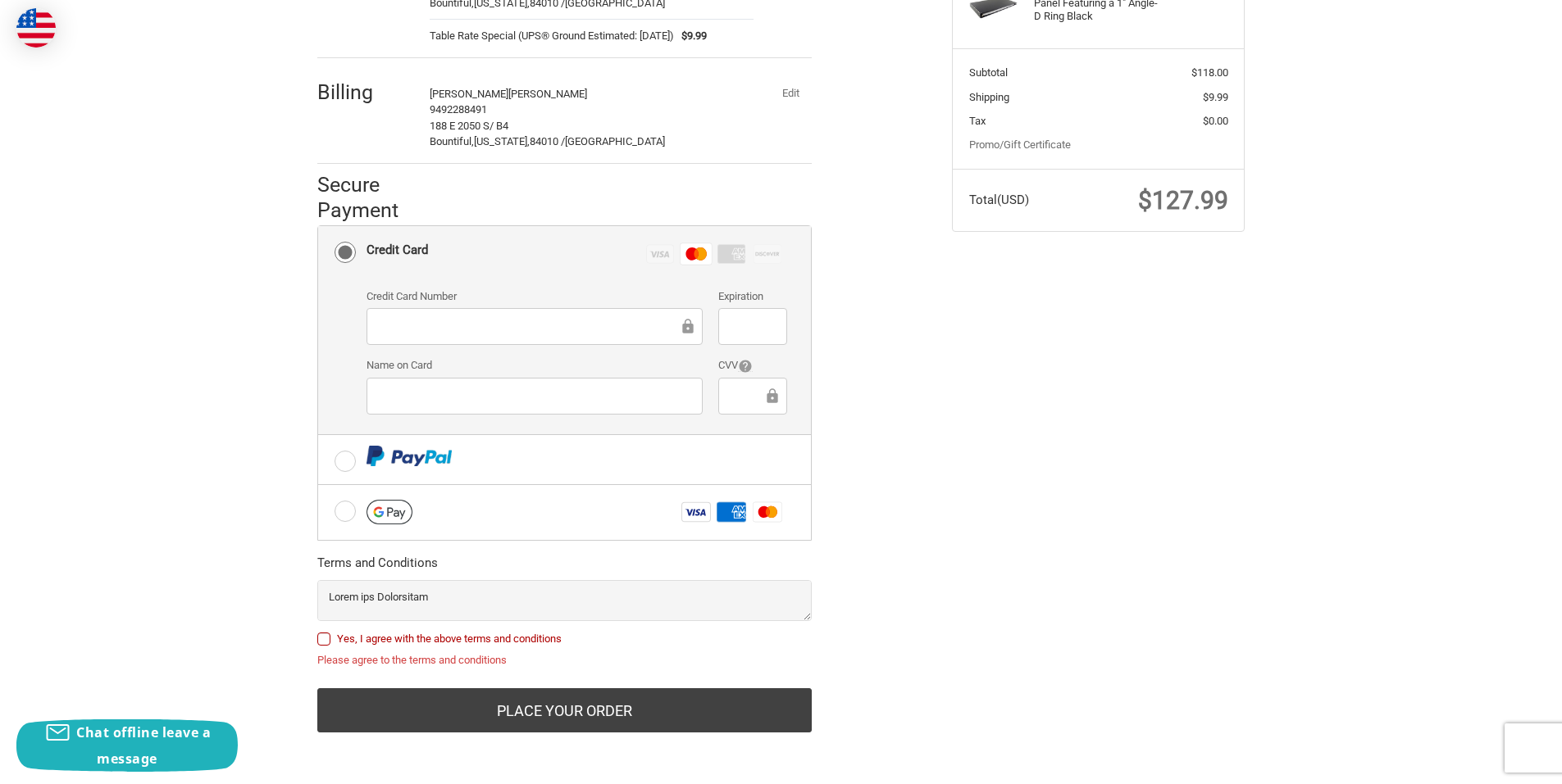
click at [322, 641] on label "Yes, I agree with the above terms and conditions" at bounding box center [565, 638] width 495 height 13
click at [318, 631] on input "Yes, I agree with the above terms and conditions" at bounding box center [317, 631] width 1 height 1
checkbox input "true"
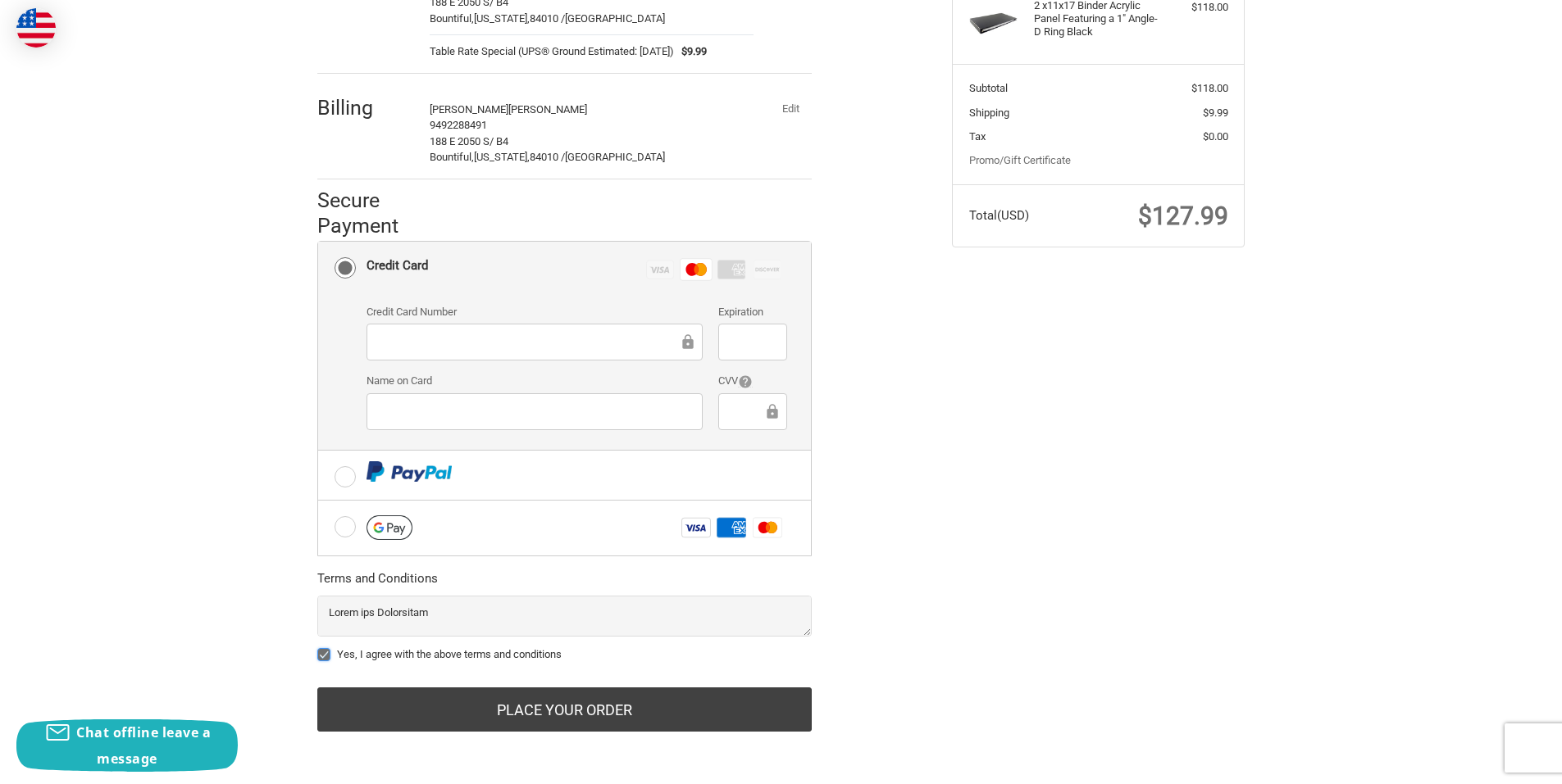
scroll to position [276, 0]
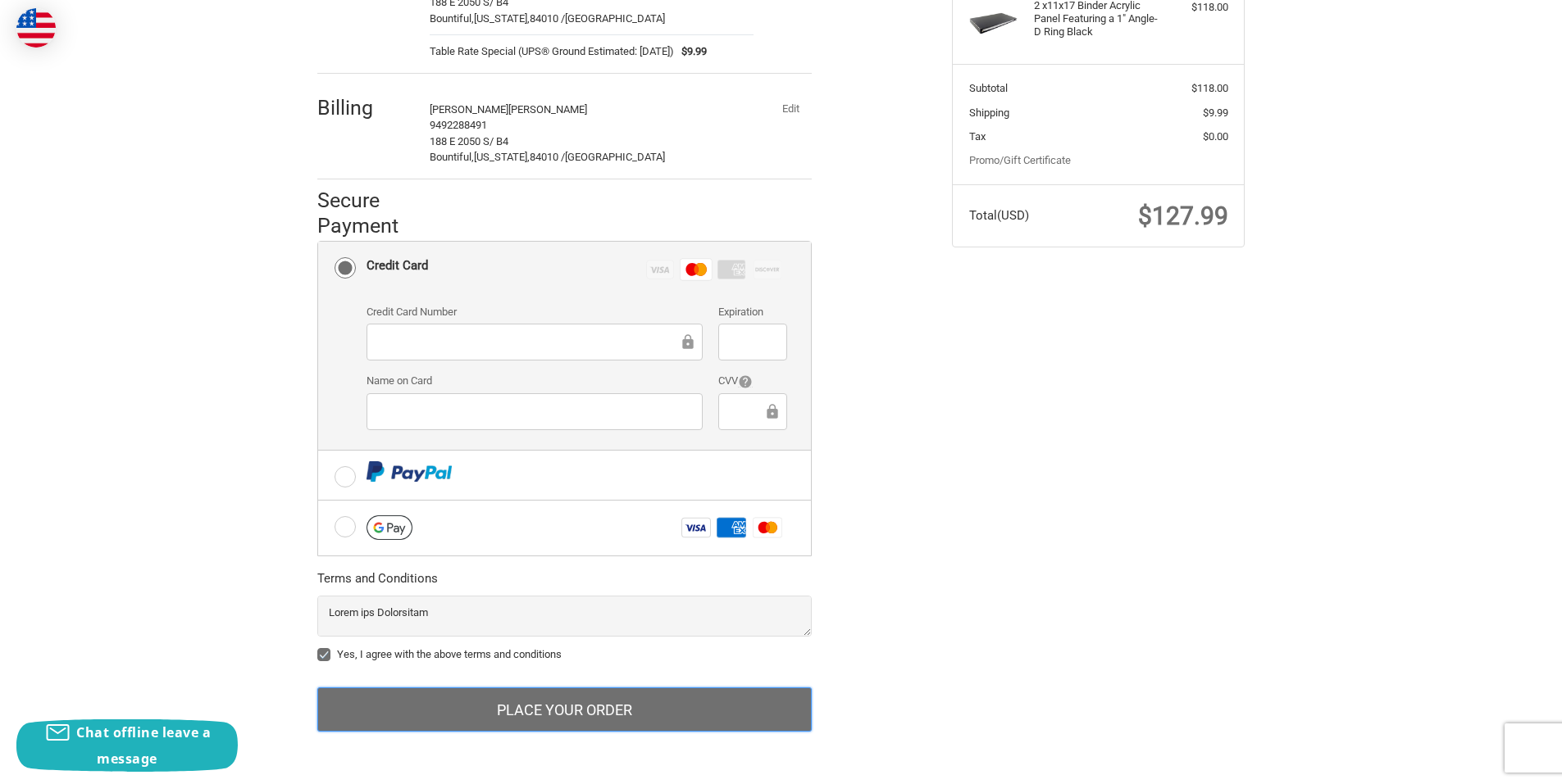
click at [363, 719] on button "Place Your Order" at bounding box center [565, 709] width 495 height 44
click at [496, 694] on button "Place Your Order" at bounding box center [565, 709] width 495 height 44
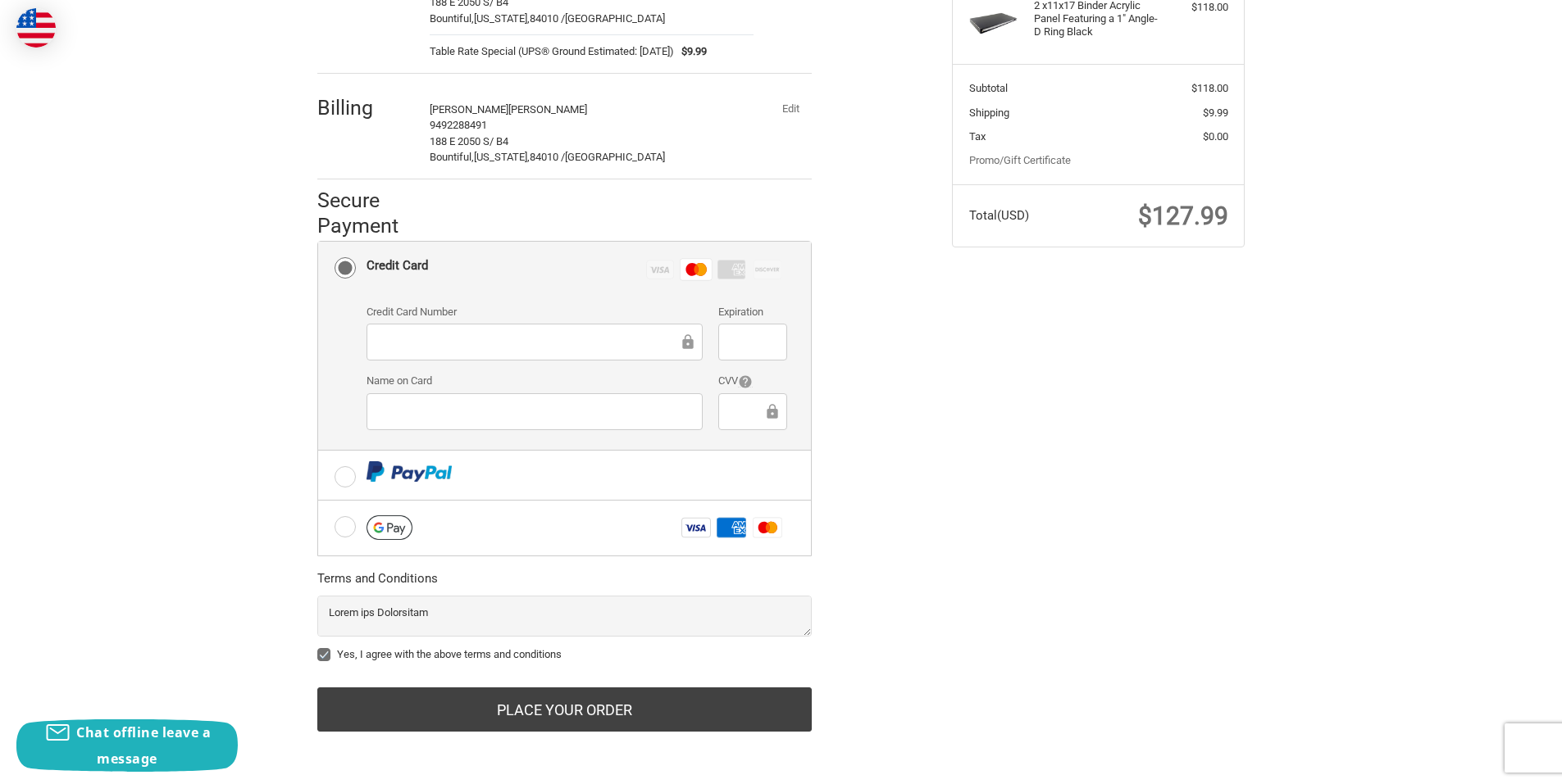
click at [881, 654] on div "Check out faster with: @import url(//fonts.googleapis.com/css?family=Google+San…" at bounding box center [622, 311] width 635 height 880
click at [751, 421] on div at bounding box center [752, 411] width 68 height 36
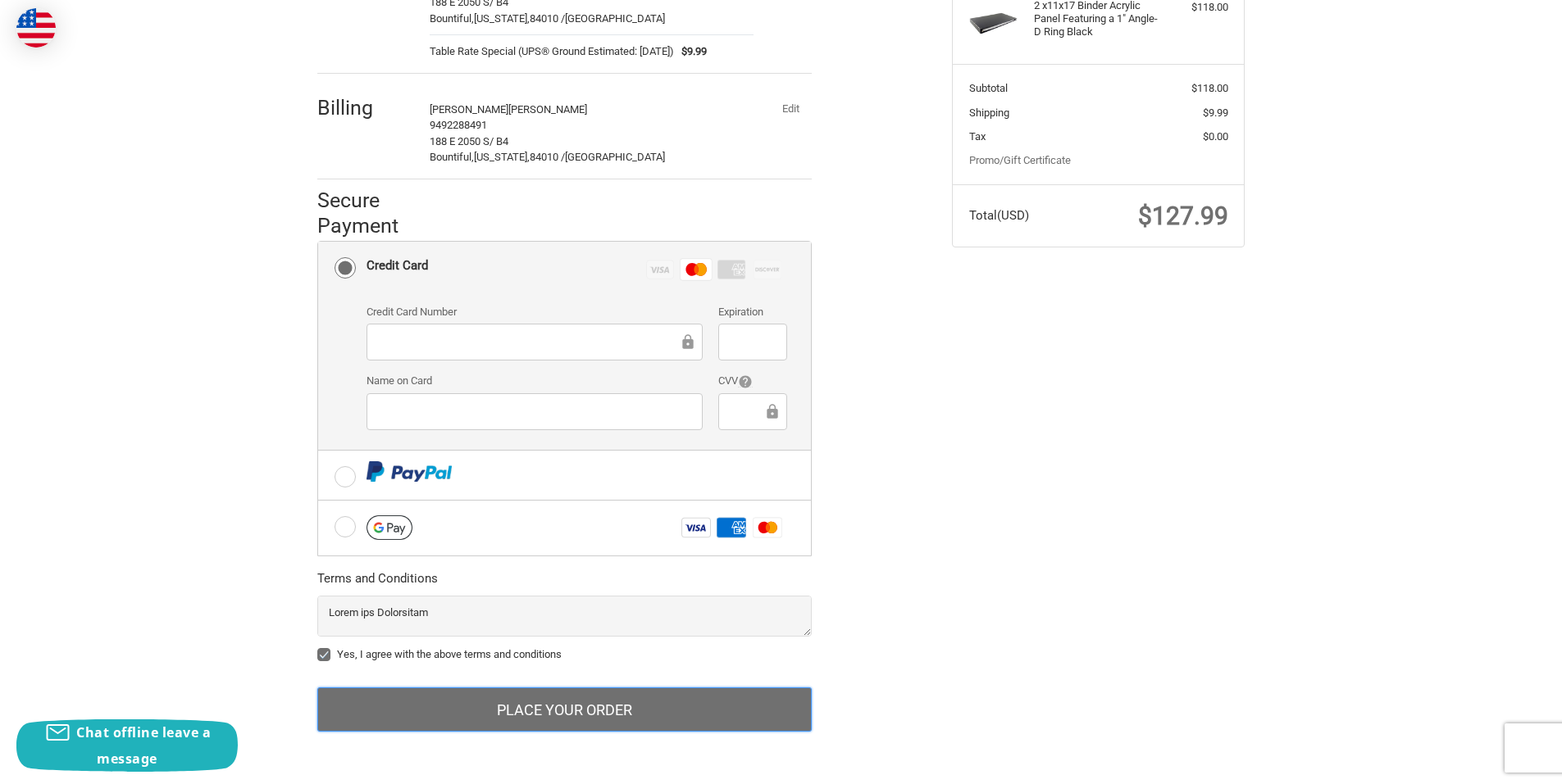
click at [521, 705] on button "Place Your Order" at bounding box center [565, 709] width 495 height 44
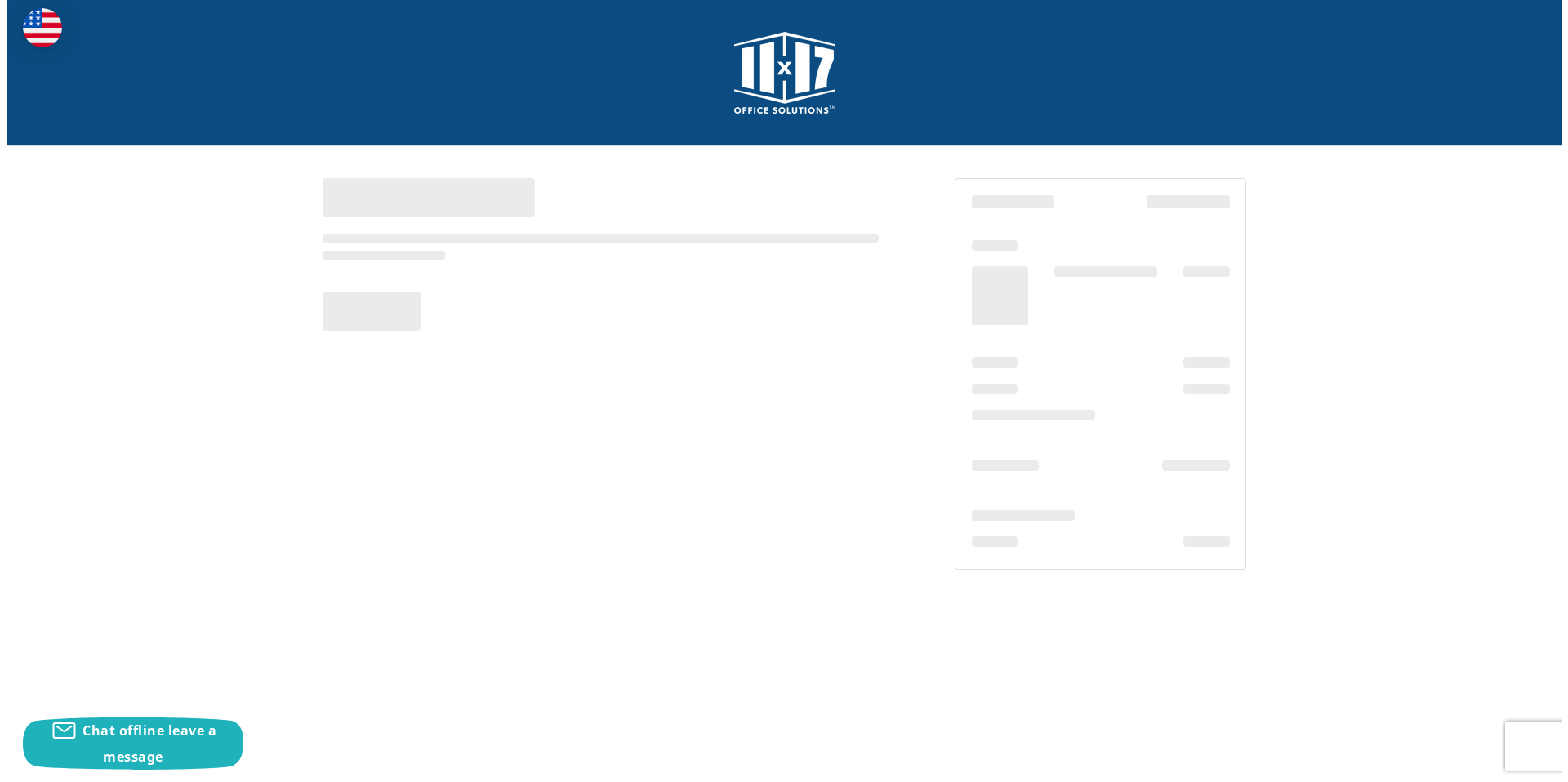
scroll to position [0, 0]
